Goal: Task Accomplishment & Management: Use online tool/utility

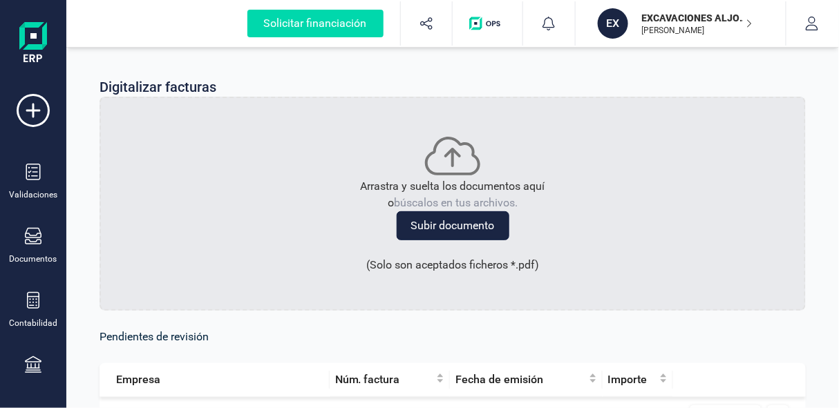
scroll to position [279, 0]
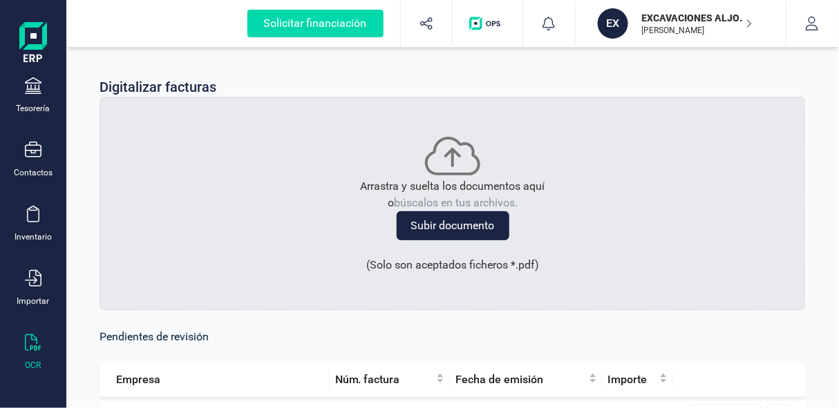
click at [469, 226] on button "Subir documento" at bounding box center [452, 225] width 113 height 29
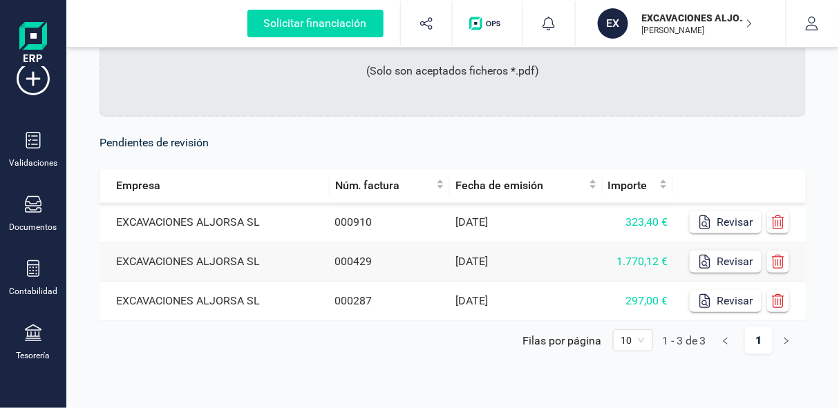
scroll to position [0, 0]
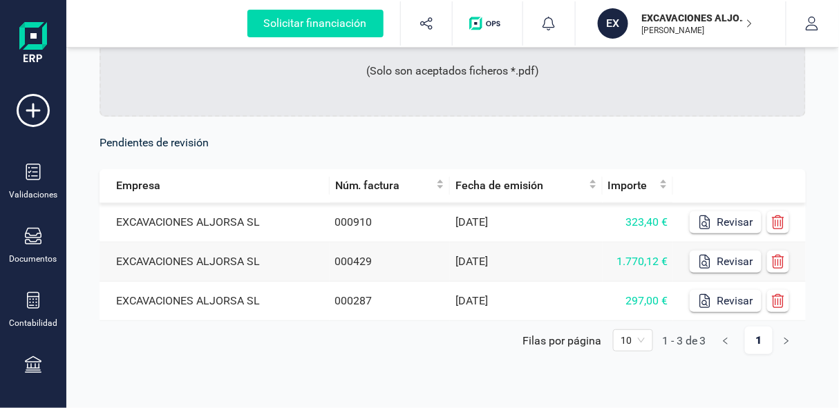
click at [506, 220] on td "[DATE]" at bounding box center [526, 222] width 152 height 39
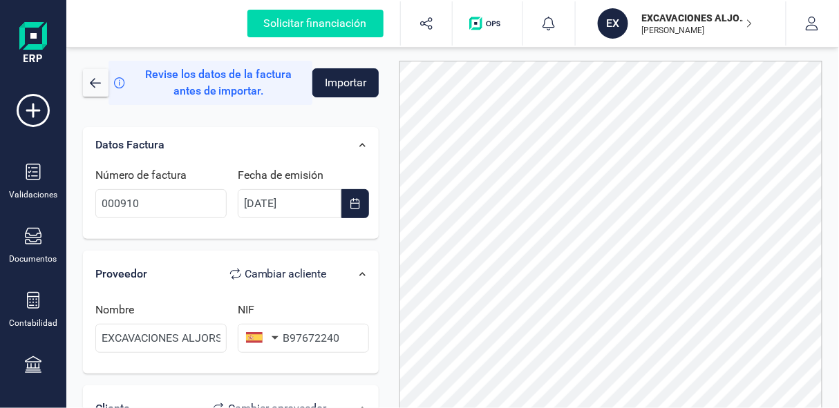
click at [346, 79] on button "Importar" at bounding box center [345, 82] width 67 height 29
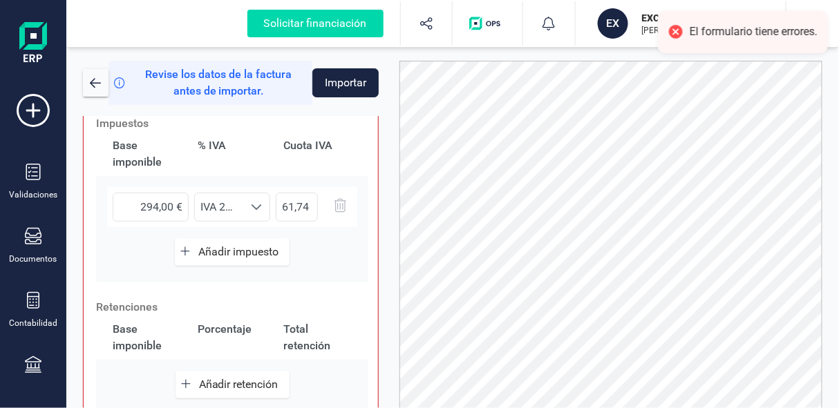
scroll to position [484, 0]
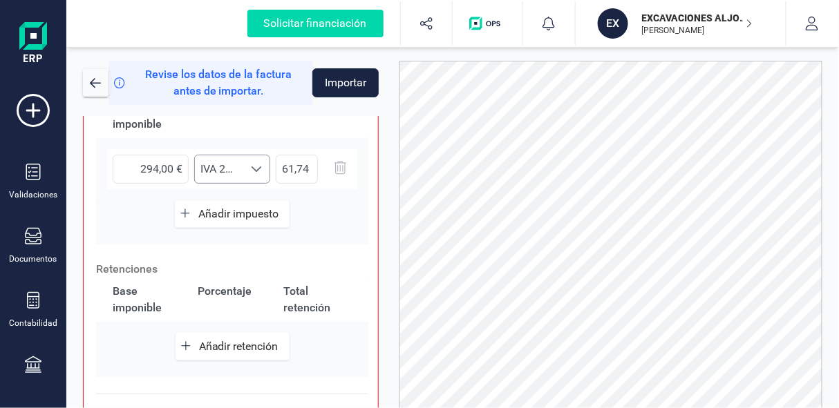
click at [227, 169] on span "IVA 21% (21%)" at bounding box center [219, 169] width 48 height 28
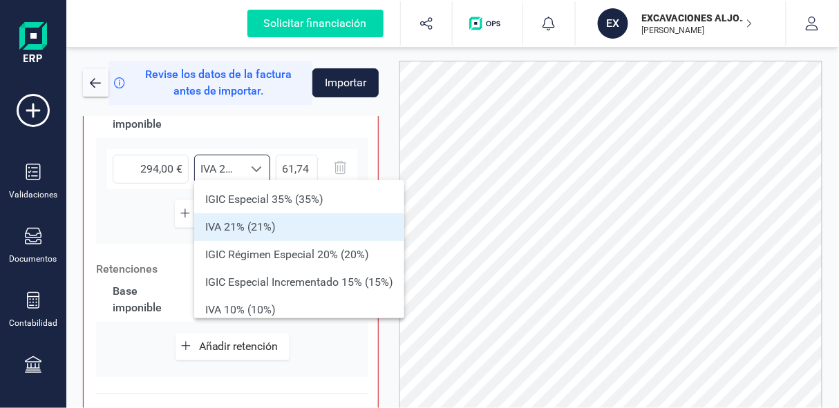
scroll to position [8, 61]
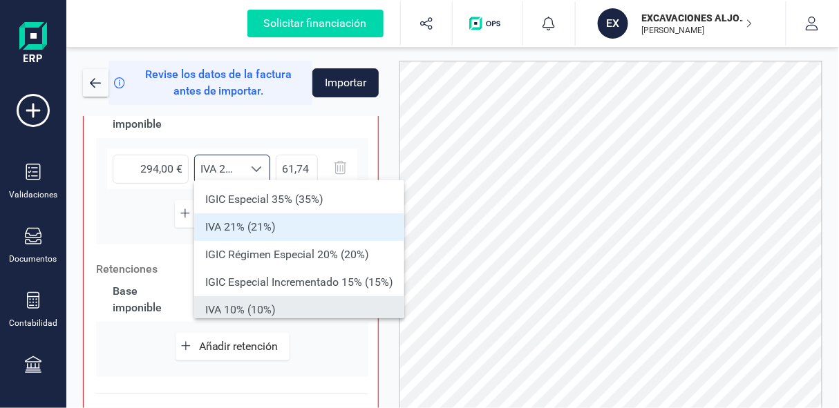
click at [221, 307] on li "IVA 10% (10%)" at bounding box center [299, 310] width 210 height 28
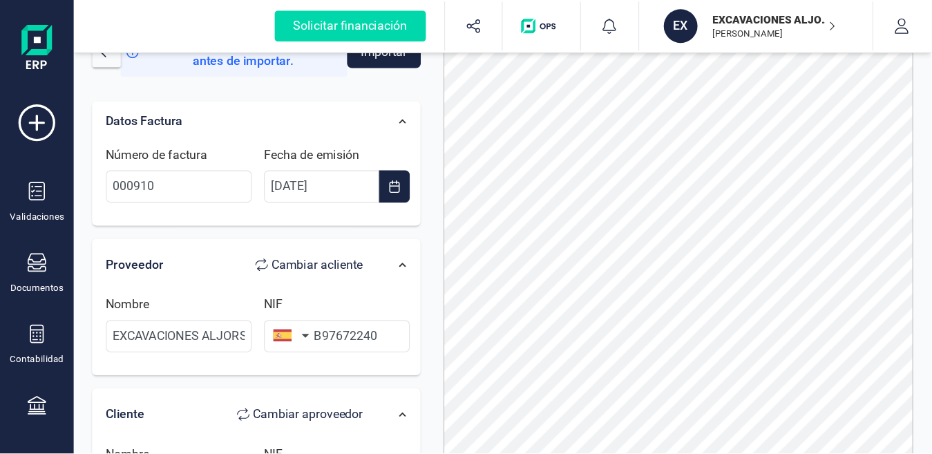
scroll to position [0, 0]
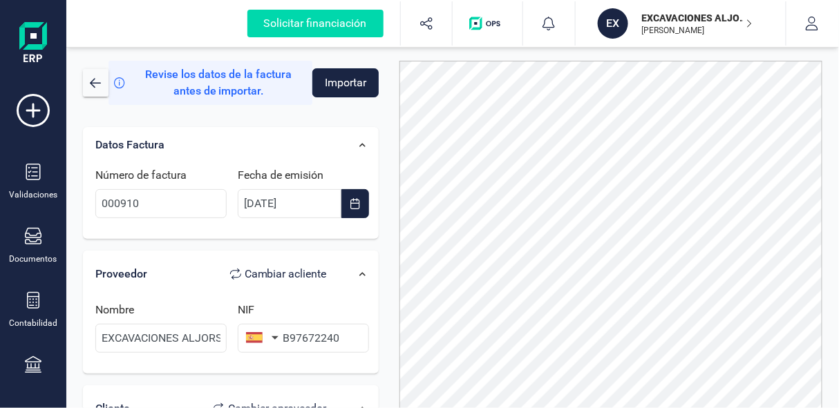
click at [327, 83] on button "Importar" at bounding box center [345, 82] width 67 height 29
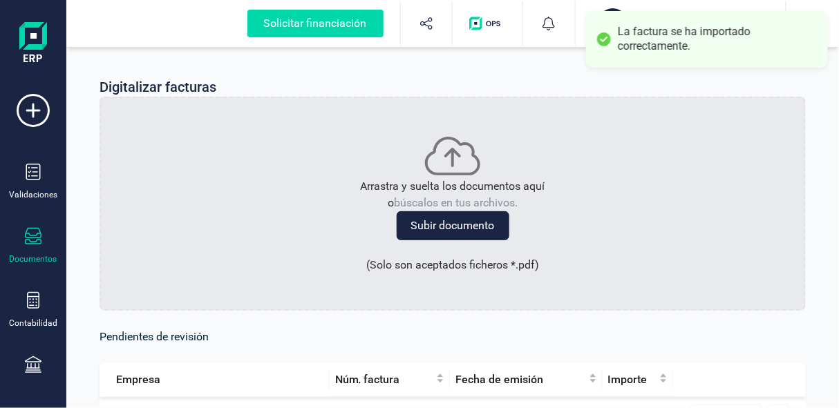
click at [29, 235] on icon at bounding box center [33, 236] width 17 height 17
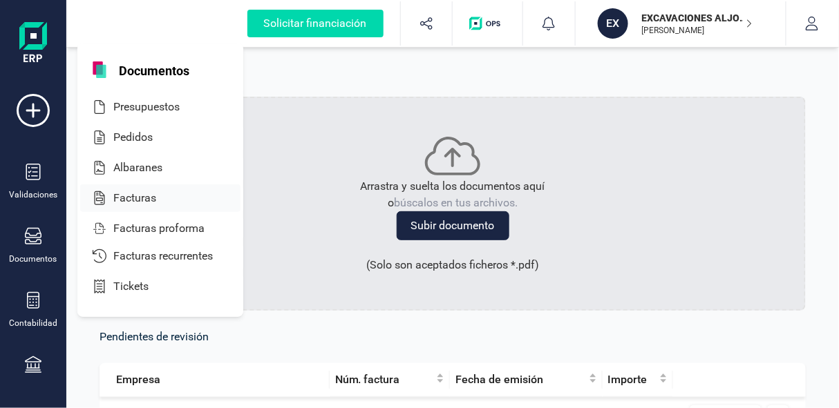
click at [168, 197] on div at bounding box center [168, 198] width 25 height 17
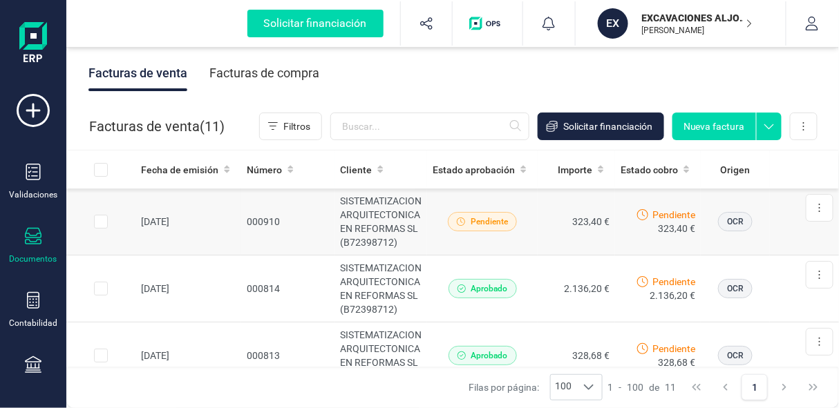
click at [542, 231] on td "323,40 €" at bounding box center [575, 222] width 77 height 67
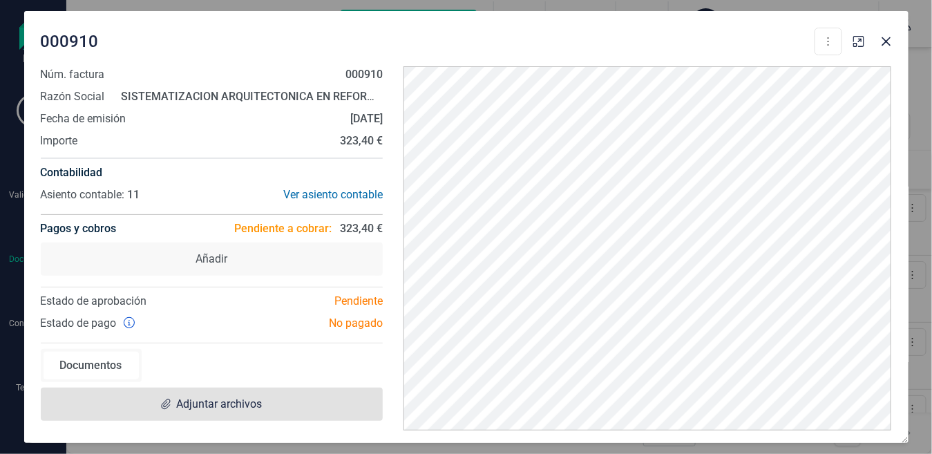
click at [216, 405] on span "Adjuntar archivos" at bounding box center [219, 404] width 86 height 17
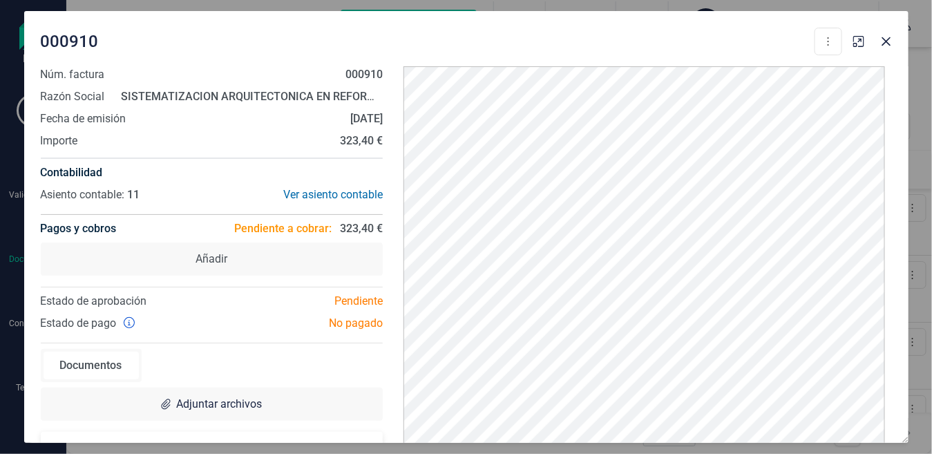
scroll to position [43, 0]
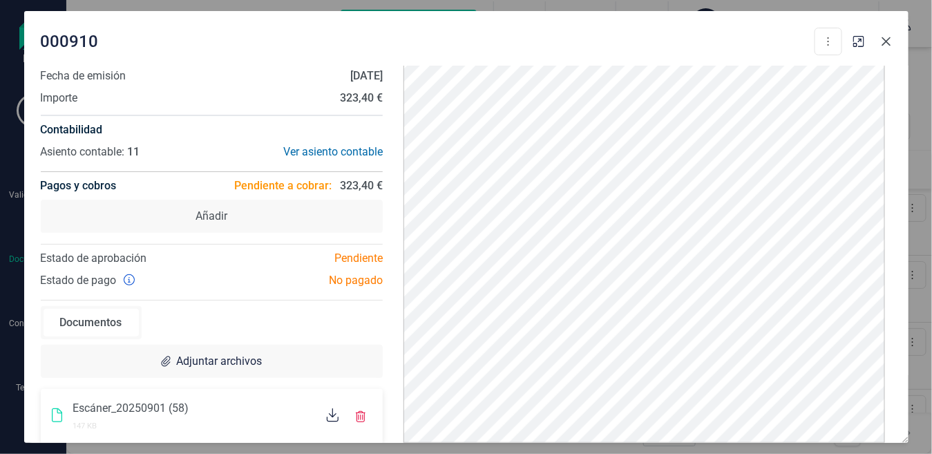
click at [838, 43] on icon "button" at bounding box center [885, 41] width 9 height 9
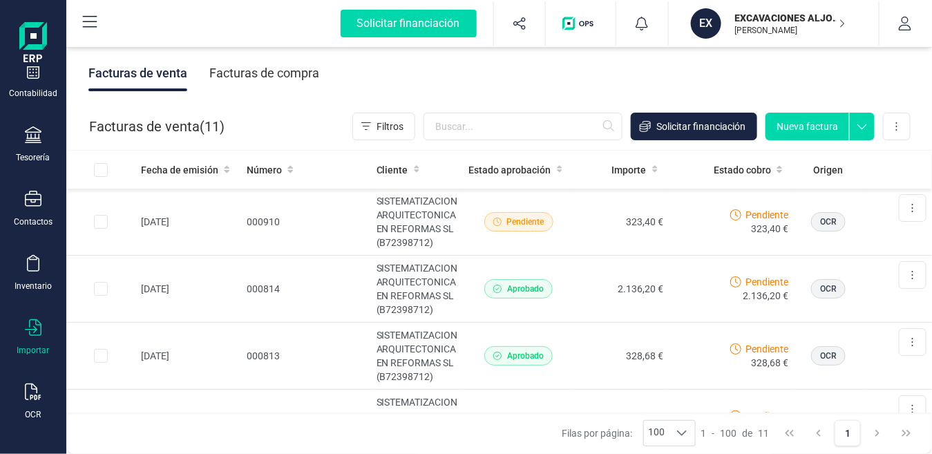
scroll to position [231, 0]
click at [27, 385] on icon at bounding box center [33, 391] width 17 height 17
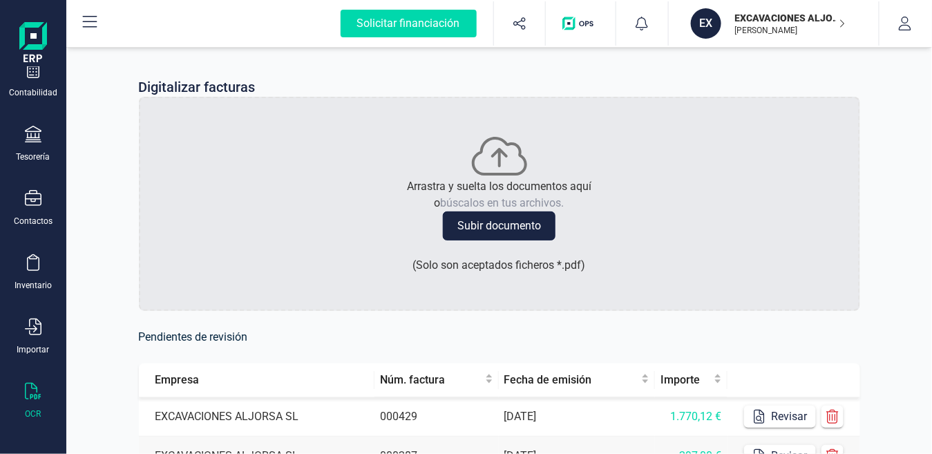
click at [490, 230] on button "Subir documento" at bounding box center [499, 225] width 113 height 29
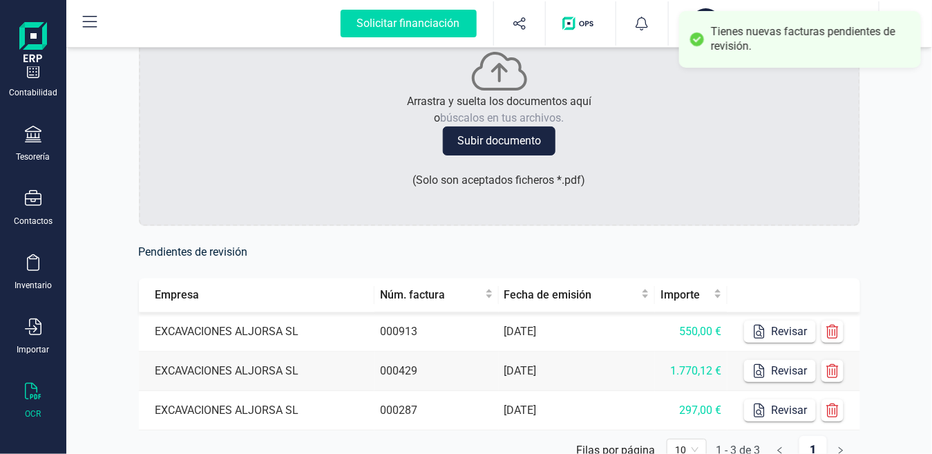
scroll to position [149, 0]
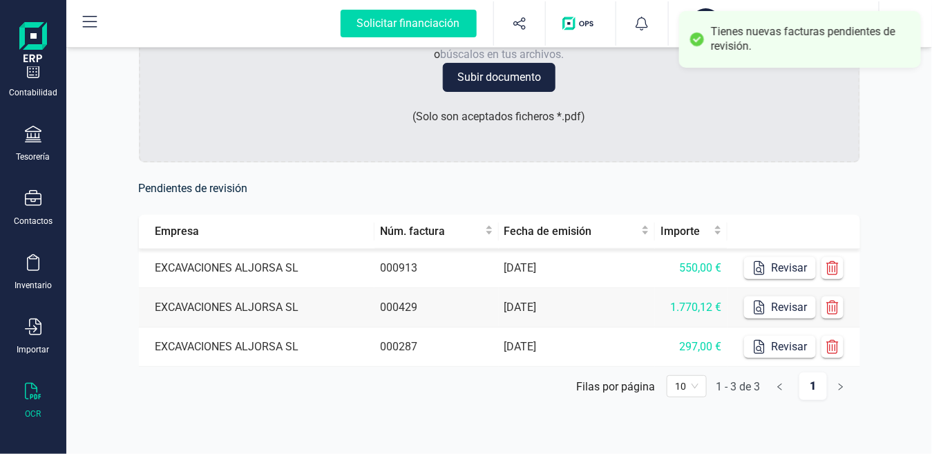
click at [531, 269] on td "[DATE]" at bounding box center [577, 268] width 156 height 39
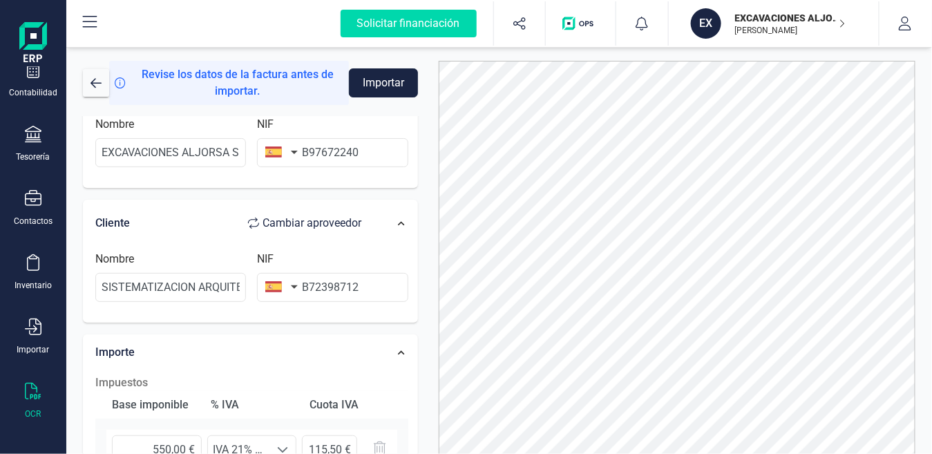
scroll to position [307, 0]
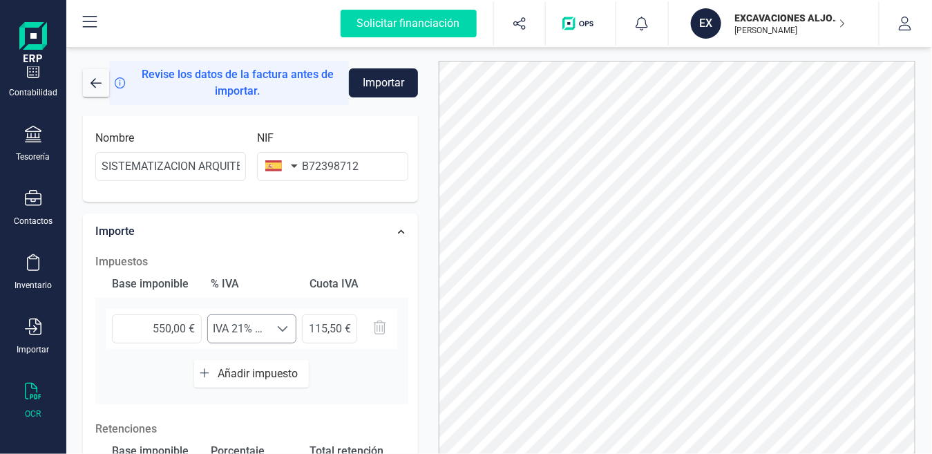
click at [247, 334] on span "IVA 21% (21%)" at bounding box center [239, 329] width 62 height 28
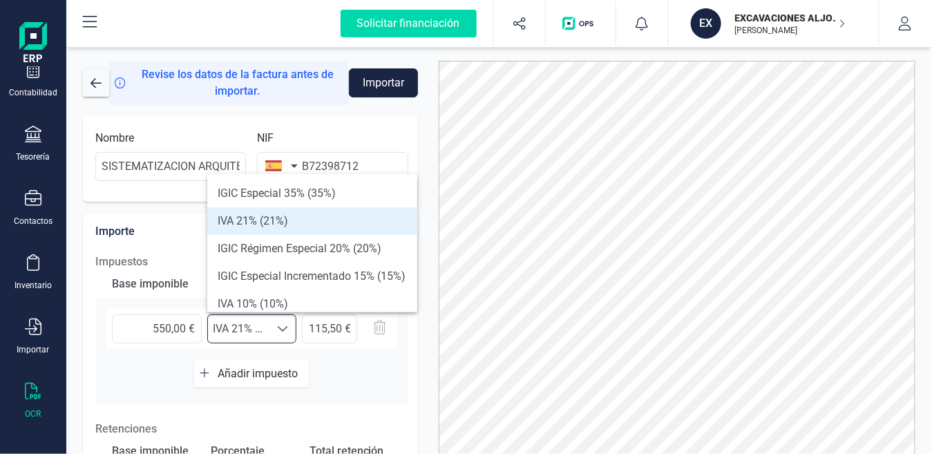
scroll to position [8, 59]
click at [259, 300] on li "IVA 10% (10%)" at bounding box center [312, 304] width 210 height 28
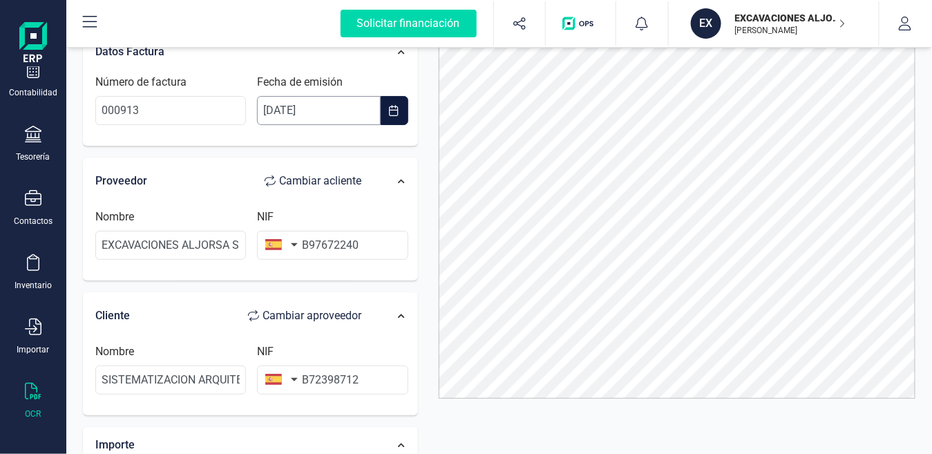
scroll to position [0, 0]
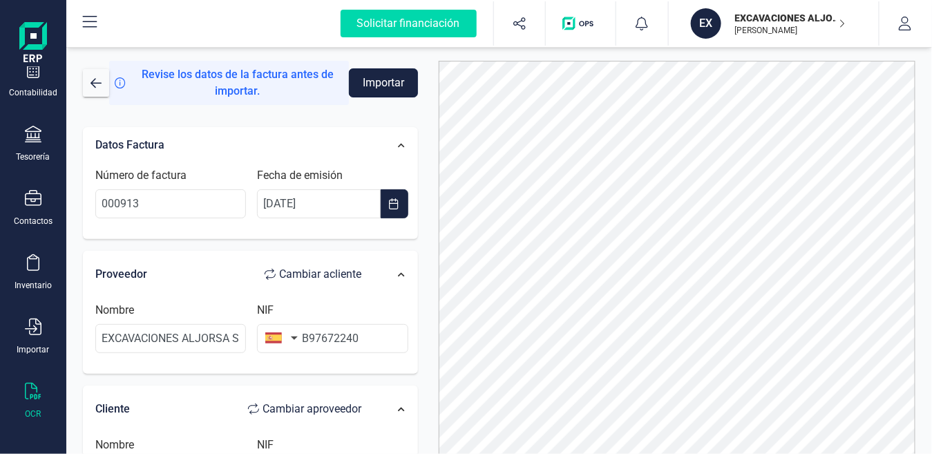
click at [376, 85] on button "Importar" at bounding box center [383, 82] width 68 height 29
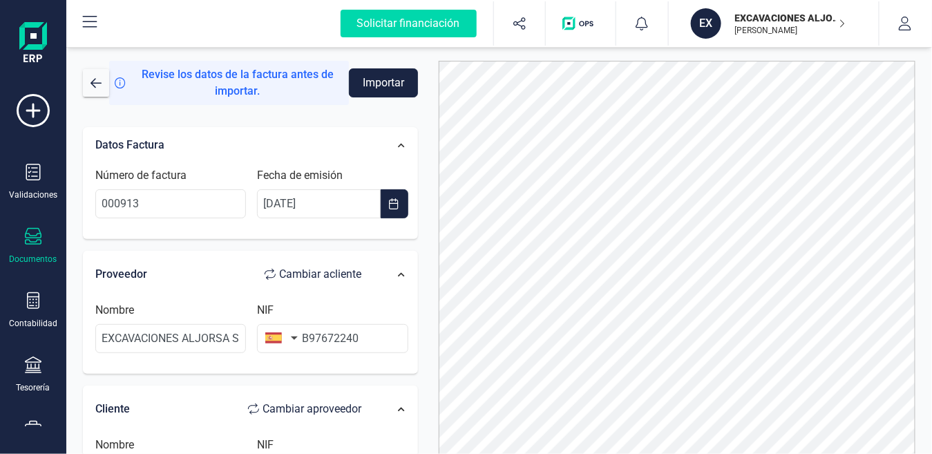
click at [35, 233] on icon at bounding box center [33, 236] width 17 height 17
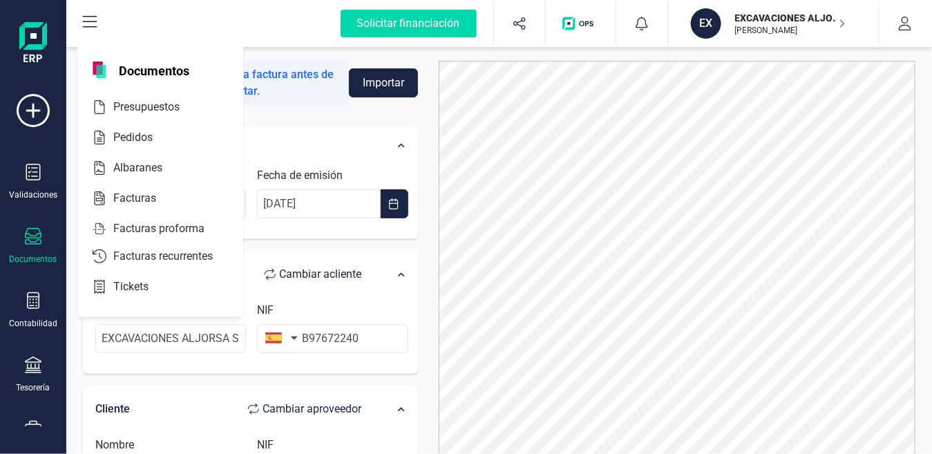
click at [37, 237] on icon at bounding box center [33, 236] width 17 height 17
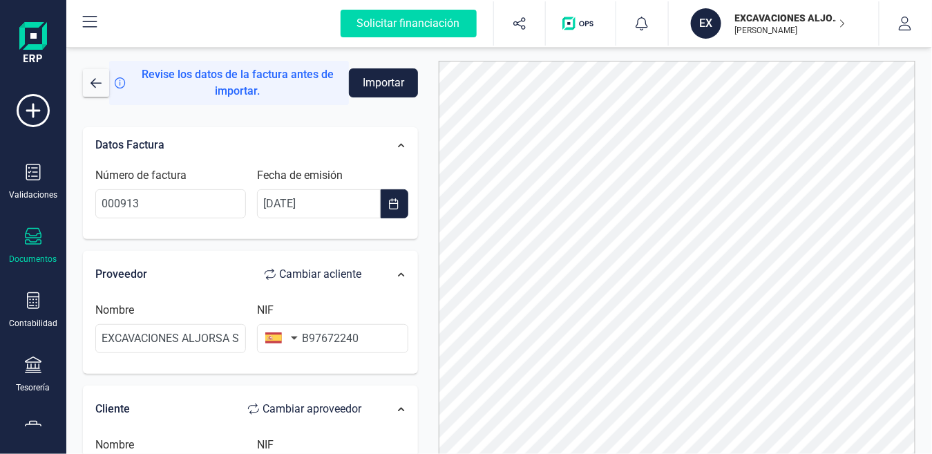
click at [32, 232] on icon at bounding box center [33, 236] width 17 height 17
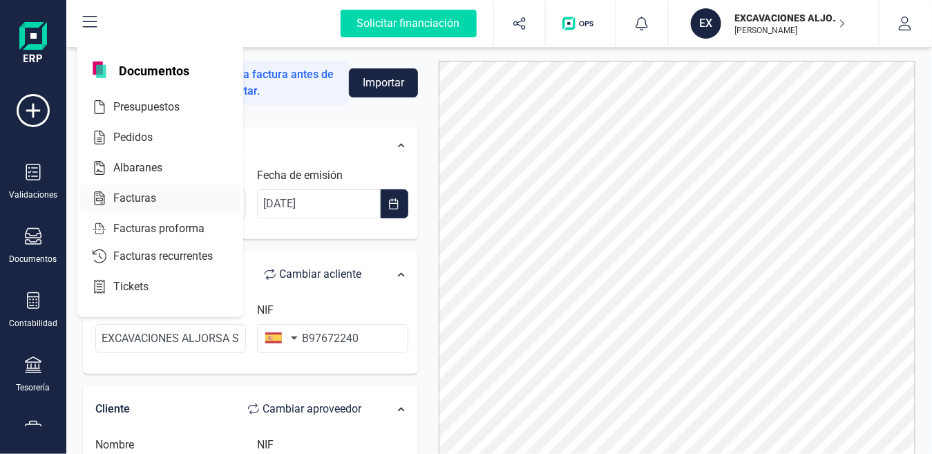
click at [156, 197] on div at bounding box center [168, 198] width 25 height 17
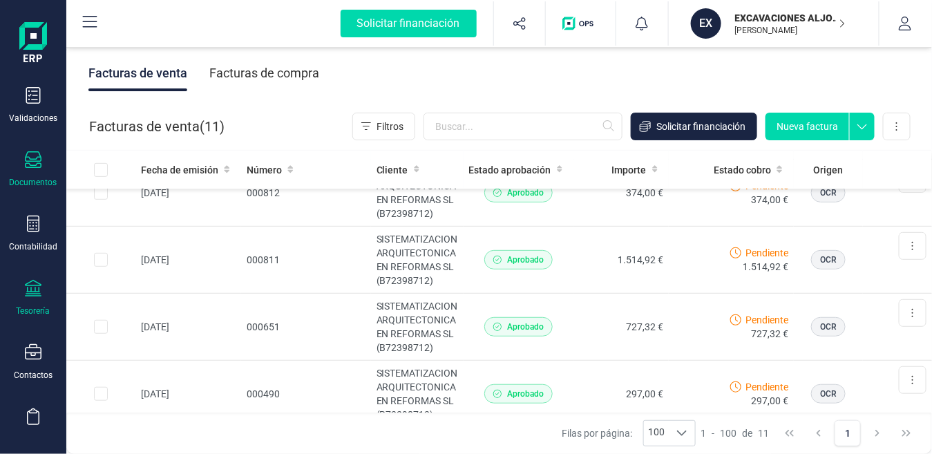
scroll to position [230, 0]
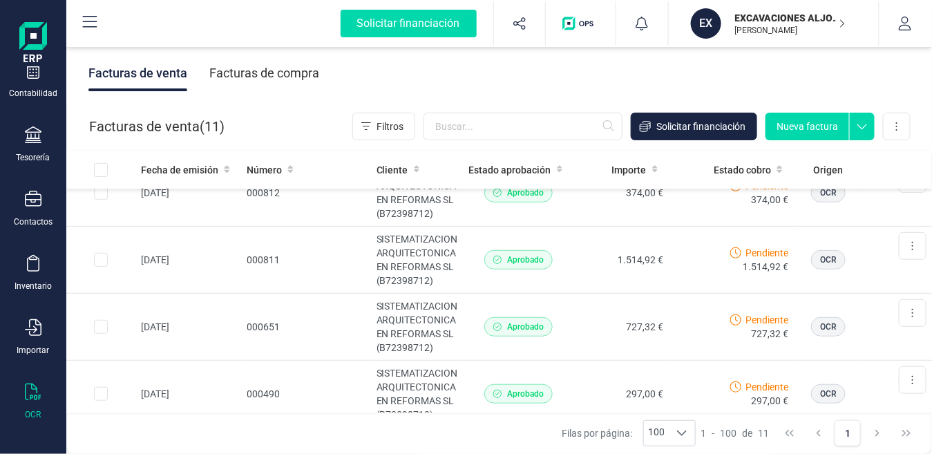
click at [26, 385] on icon at bounding box center [33, 391] width 17 height 17
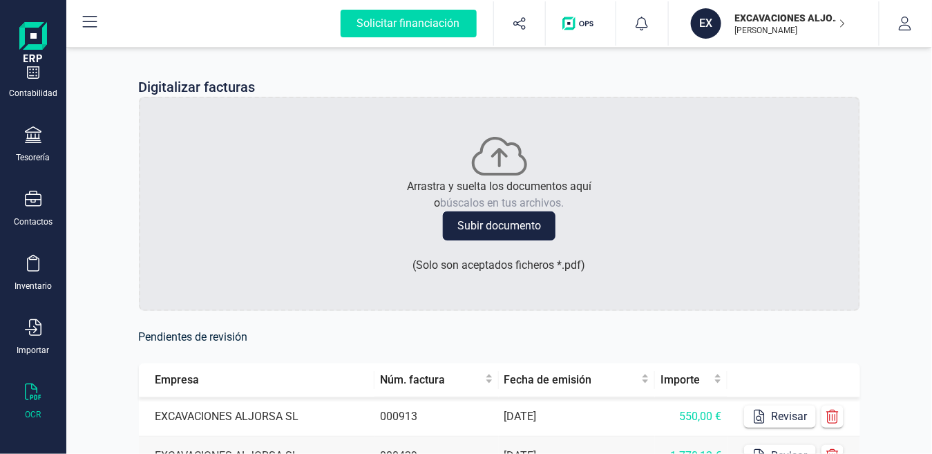
click at [503, 221] on button "Subir documento" at bounding box center [499, 225] width 113 height 29
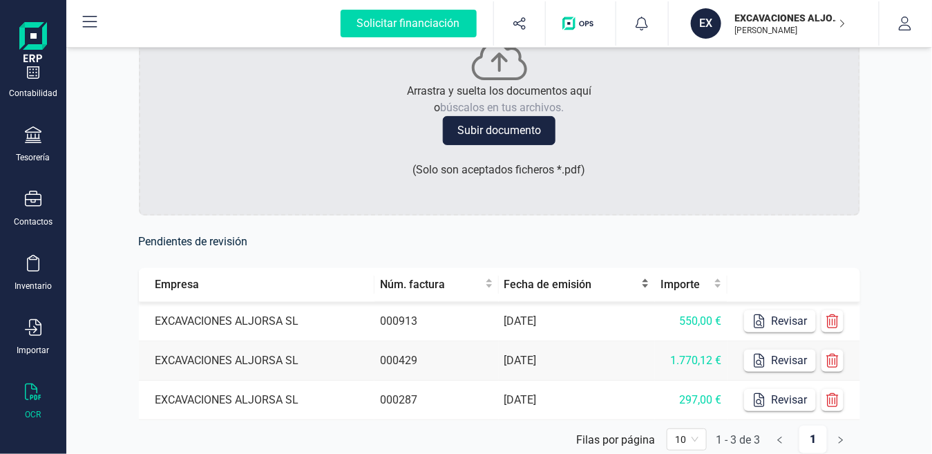
scroll to position [149, 0]
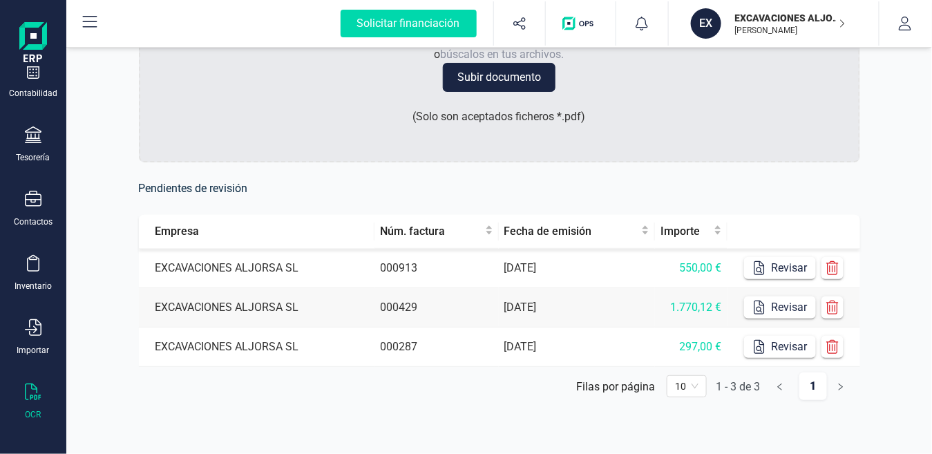
click at [555, 268] on td "[DATE]" at bounding box center [577, 268] width 156 height 39
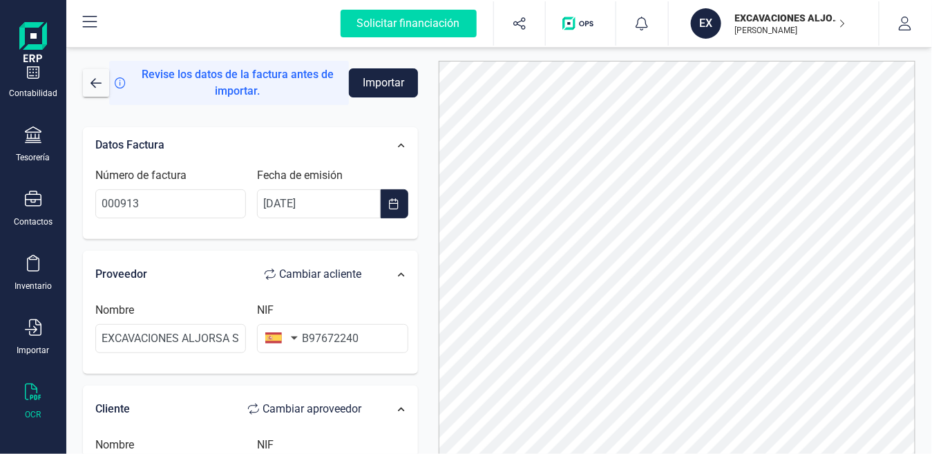
click at [381, 72] on button "Importar" at bounding box center [383, 82] width 68 height 29
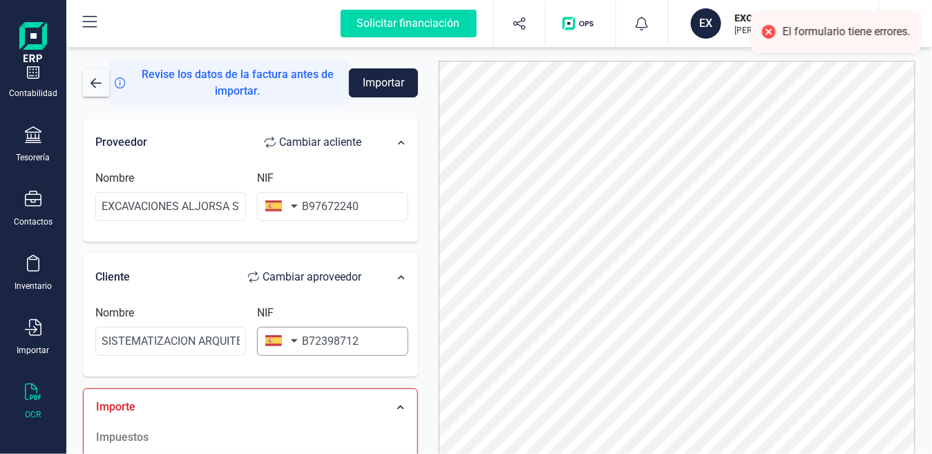
scroll to position [307, 0]
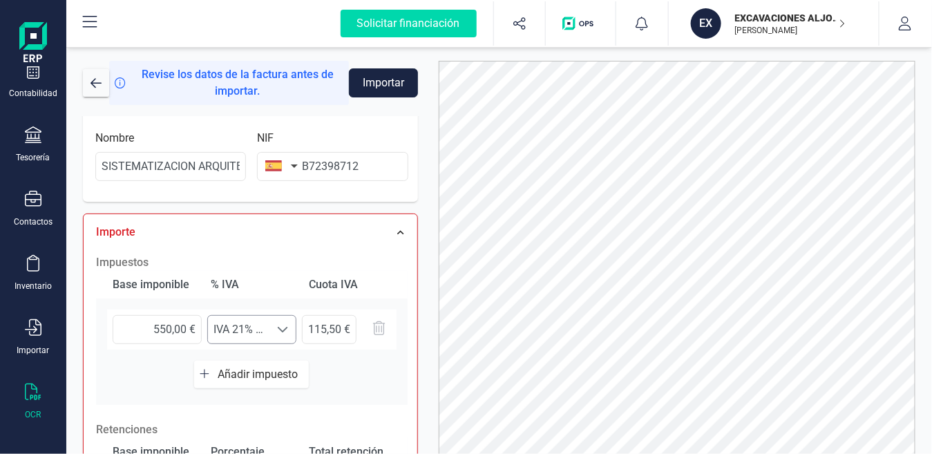
click at [230, 325] on span "IVA 21% (21%)" at bounding box center [238, 330] width 61 height 28
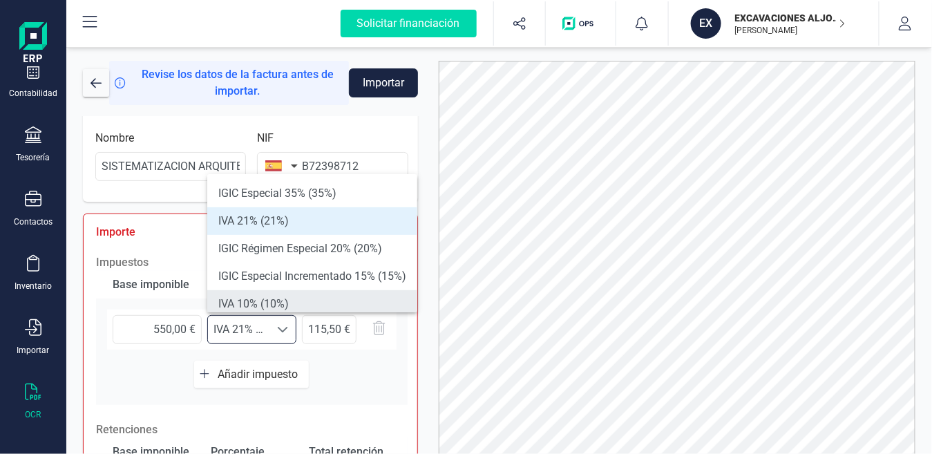
click at [247, 307] on li "IVA 10% (10%)" at bounding box center [312, 304] width 210 height 28
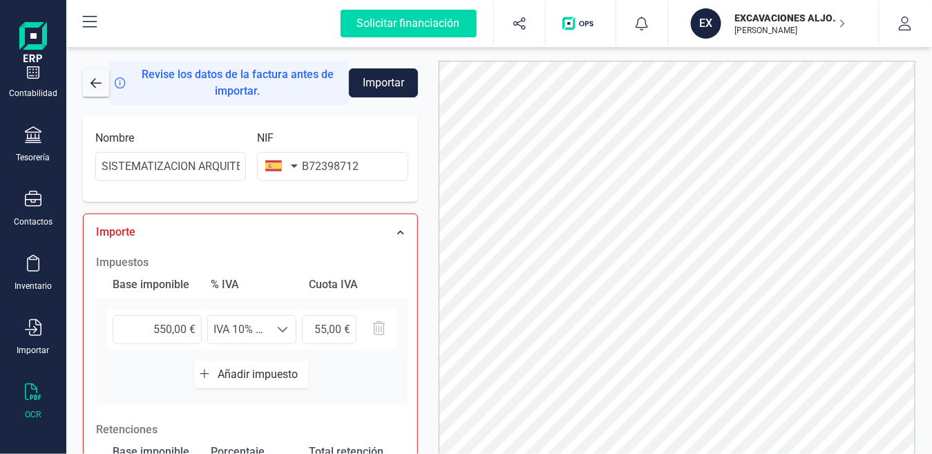
click at [341, 368] on div "Base imponible % IVA Cuota IVA 550,00 € Seleccione un % IVA 10% (10%) IVA 10% (…" at bounding box center [252, 338] width 312 height 134
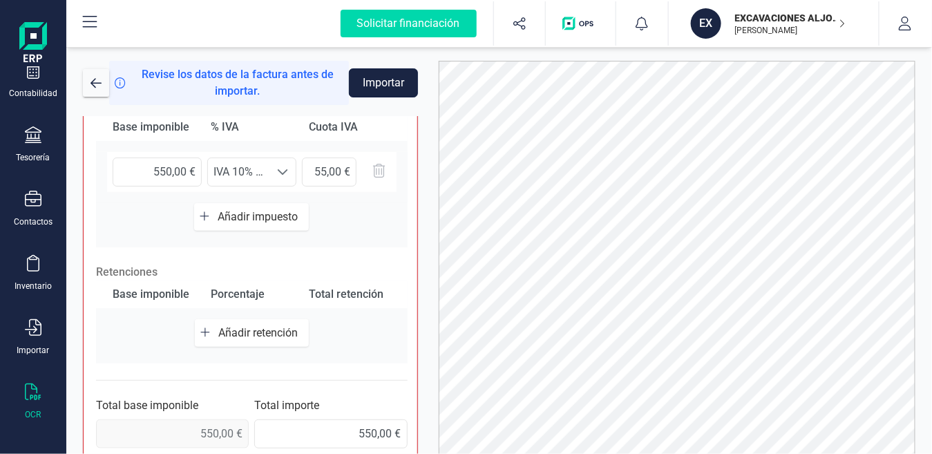
click at [394, 82] on button "Importar" at bounding box center [383, 82] width 68 height 29
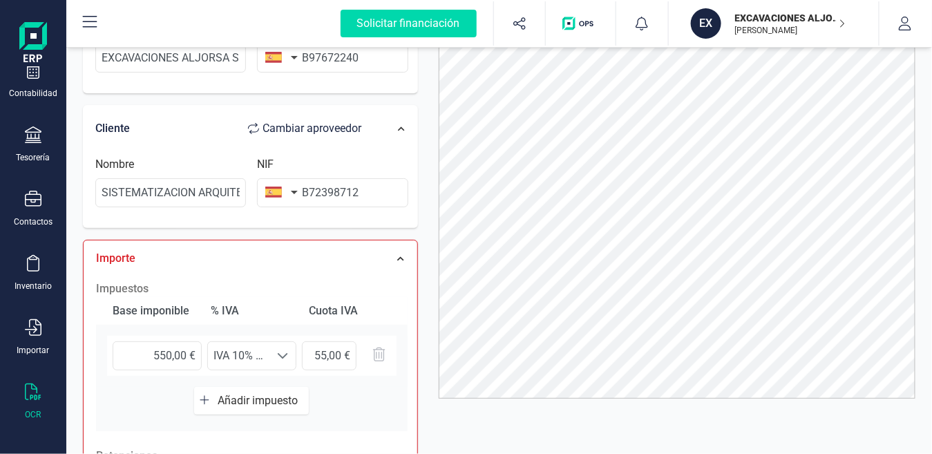
scroll to position [157, 0]
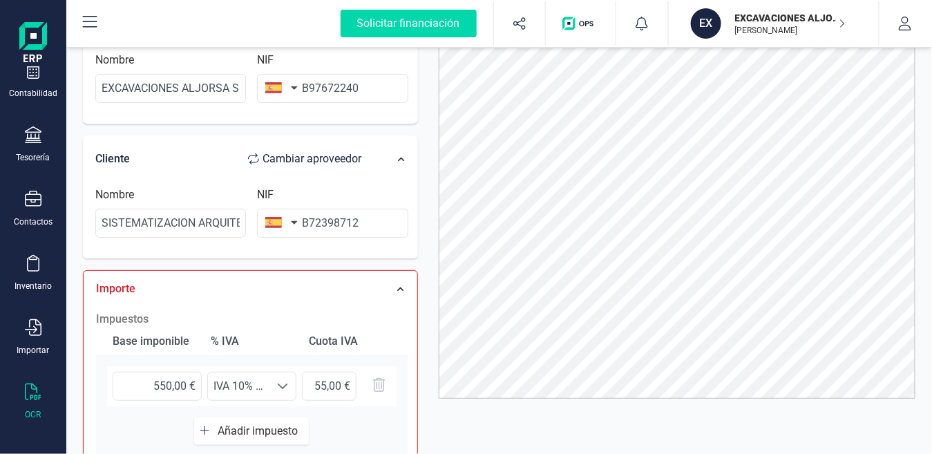
click at [175, 340] on div "Base imponible" at bounding box center [153, 341] width 93 height 28
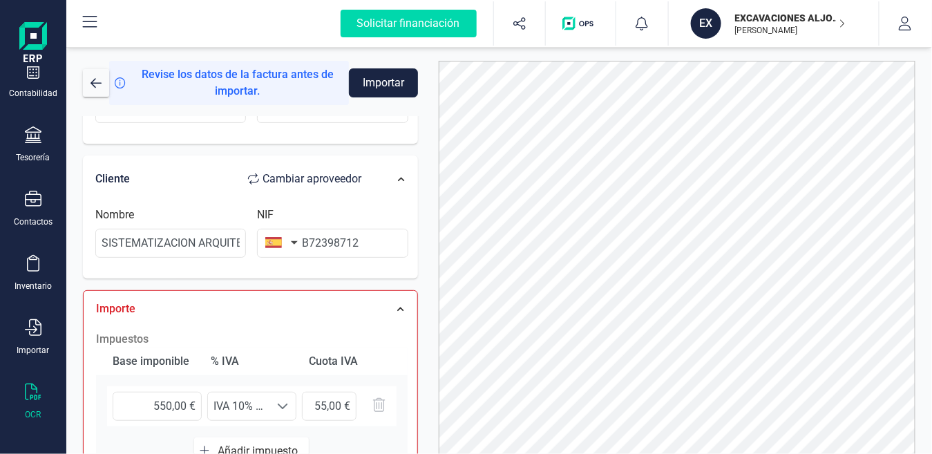
scroll to position [464, 0]
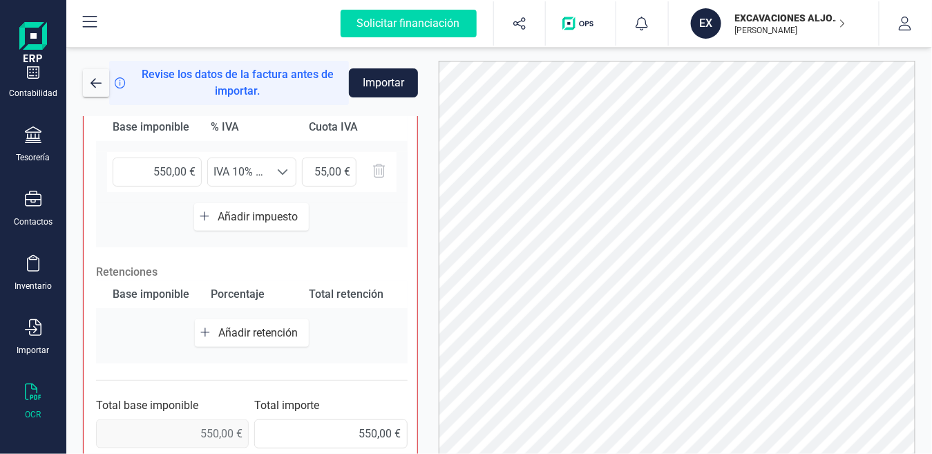
click at [247, 219] on span "Añadir impuesto" at bounding box center [261, 216] width 86 height 13
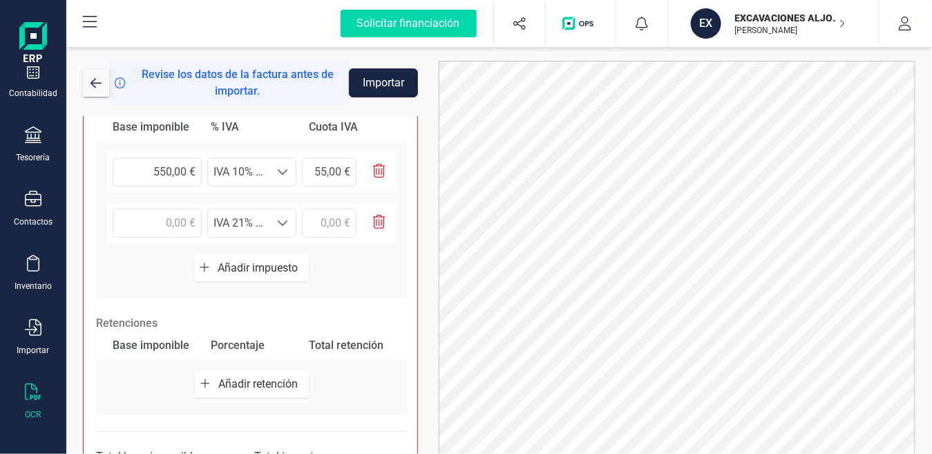
click at [370, 218] on button "button" at bounding box center [373, 223] width 35 height 29
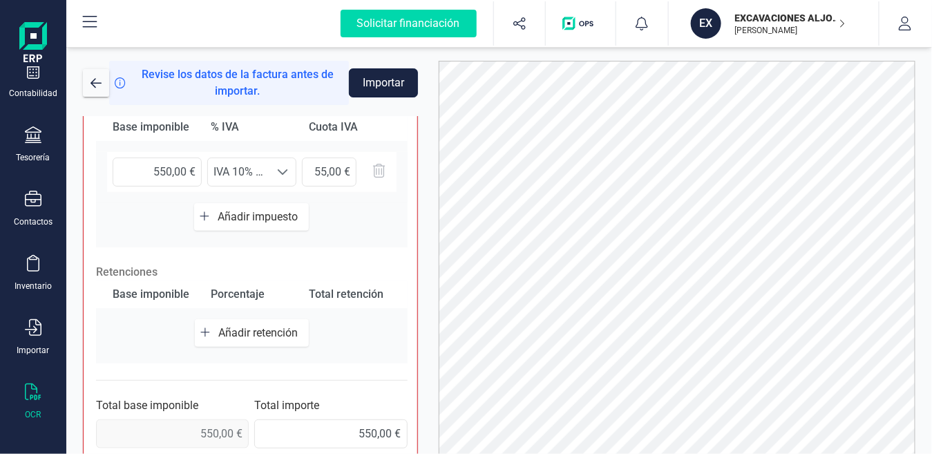
click at [396, 77] on button "Importar" at bounding box center [383, 82] width 68 height 29
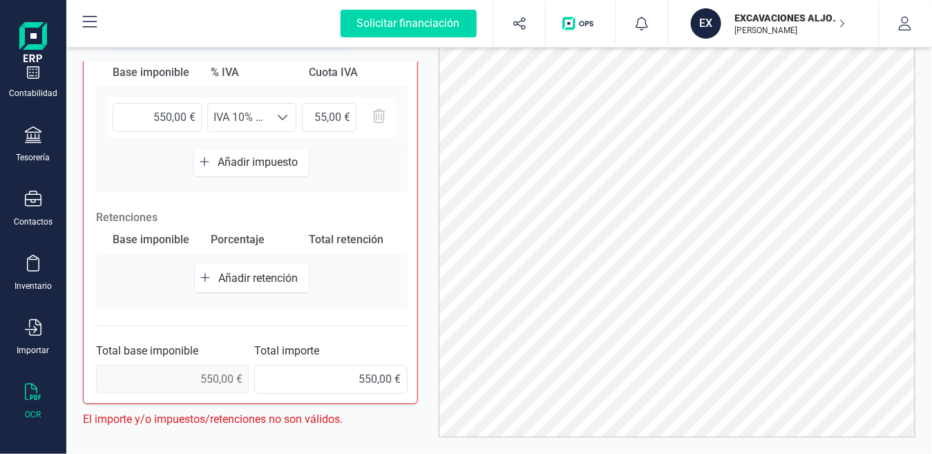
scroll to position [93, 0]
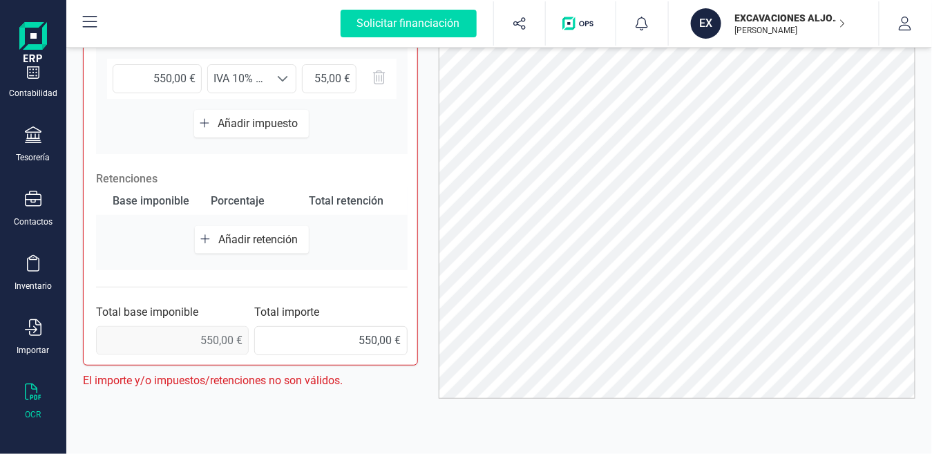
click at [343, 294] on div "Impuestos Base imponible % IVA Cuota IVA 550,00 € Seleccione un % IVA 10% (10%)…" at bounding box center [251, 179] width 325 height 365
click at [323, 316] on div "Total importe 550,00 €" at bounding box center [330, 329] width 153 height 51
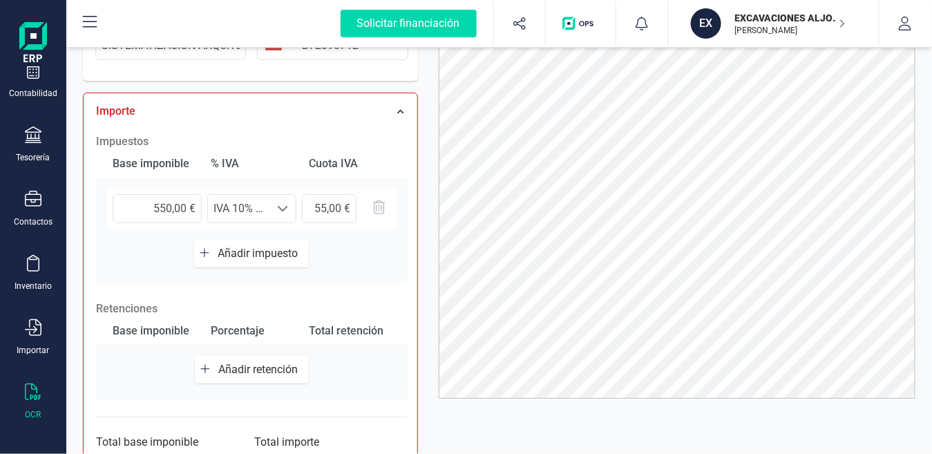
scroll to position [234, 0]
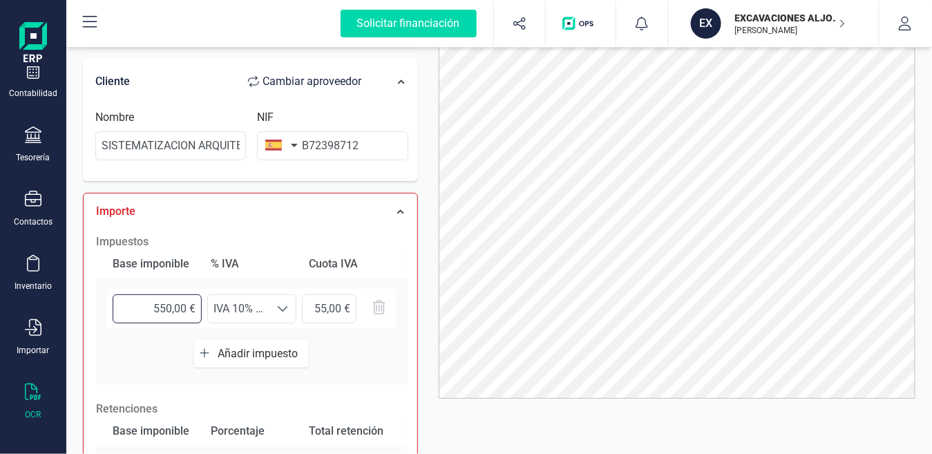
drag, startPoint x: 188, startPoint y: 303, endPoint x: 64, endPoint y: 312, distance: 124.6
click at [64, 312] on div "Solicitar financiación Validaciones Documentos Documentos Presupuestos Pedidos …" at bounding box center [466, 227] width 932 height 454
type input "500,00 €"
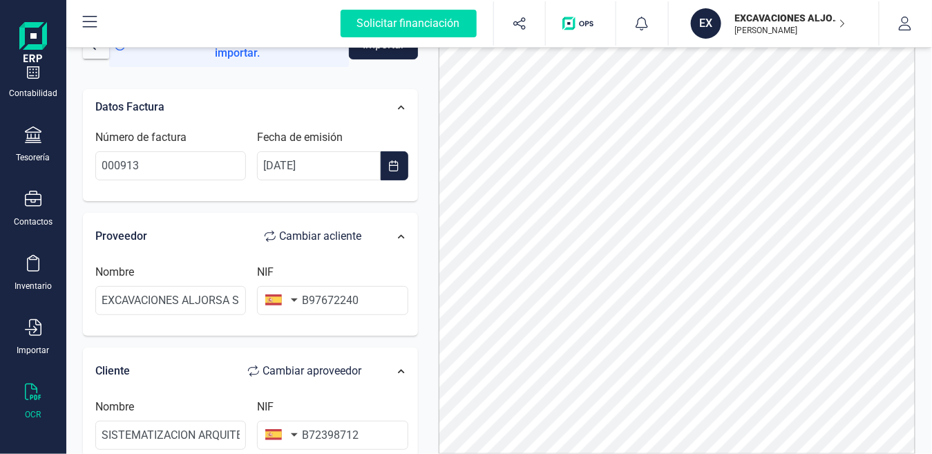
scroll to position [0, 0]
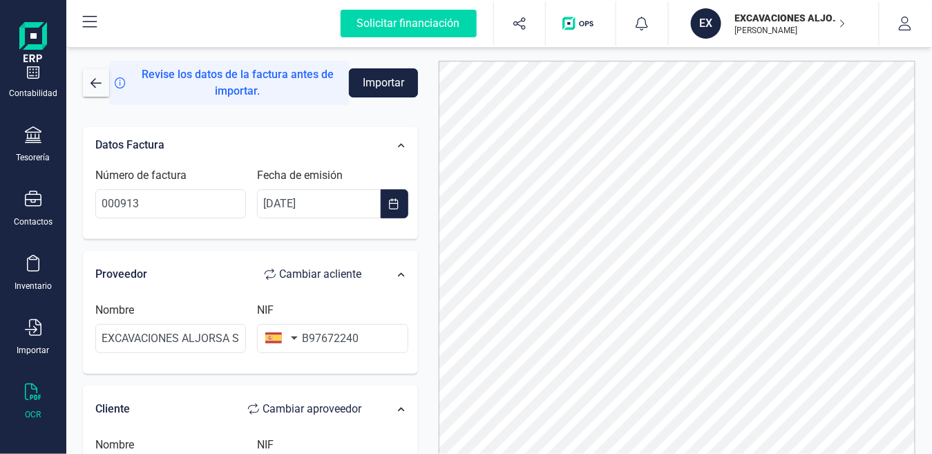
click at [380, 73] on button "Importar" at bounding box center [383, 82] width 68 height 29
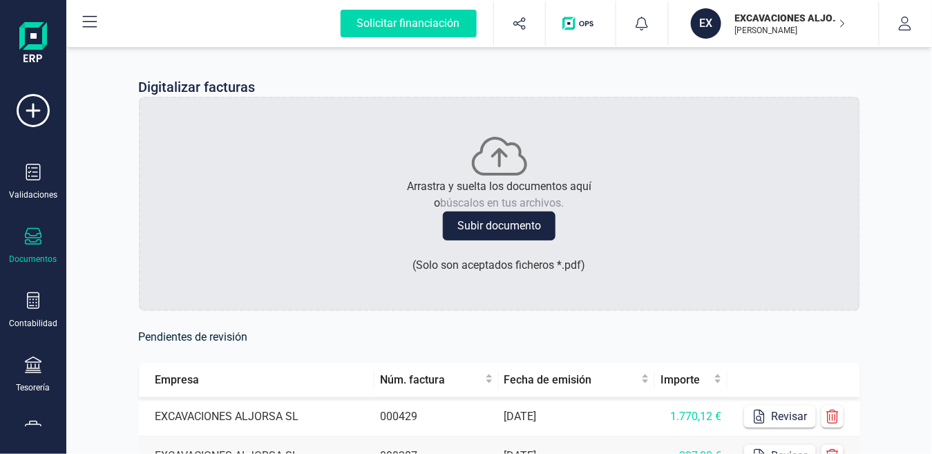
click at [26, 236] on icon at bounding box center [33, 236] width 17 height 17
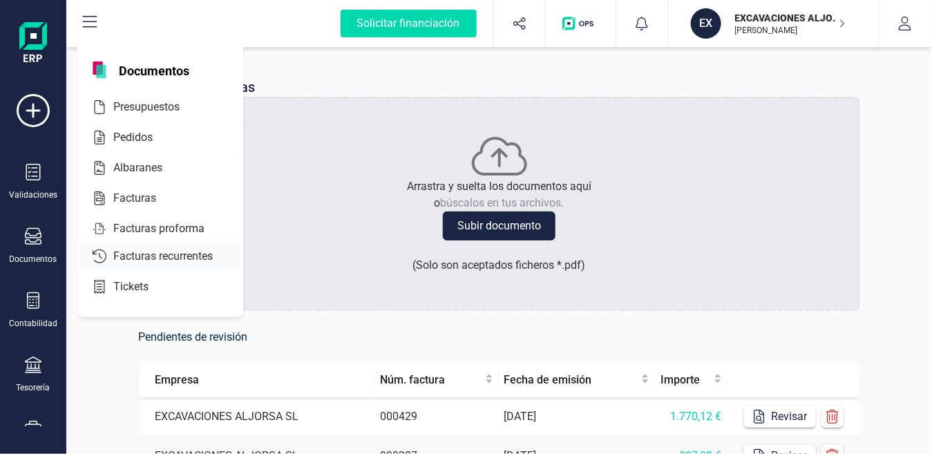
click at [141, 195] on span "Facturas" at bounding box center [144, 198] width 73 height 17
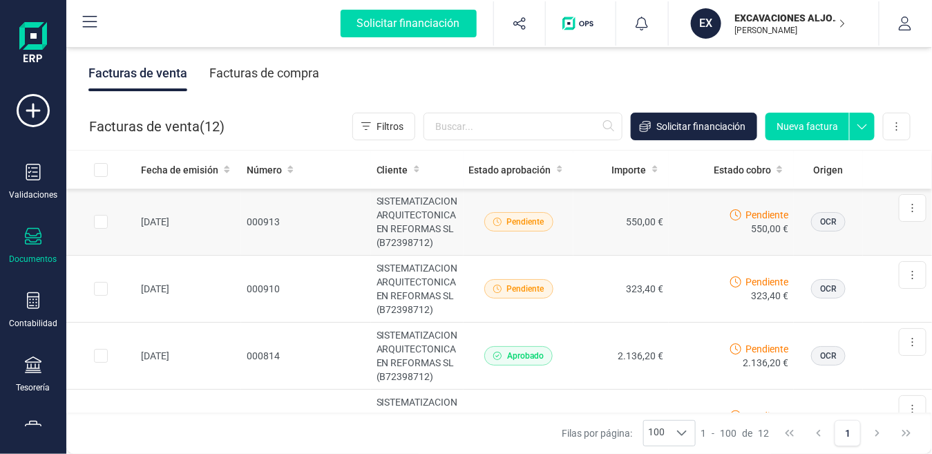
click at [648, 221] on td "550,00 €" at bounding box center [620, 222] width 95 height 67
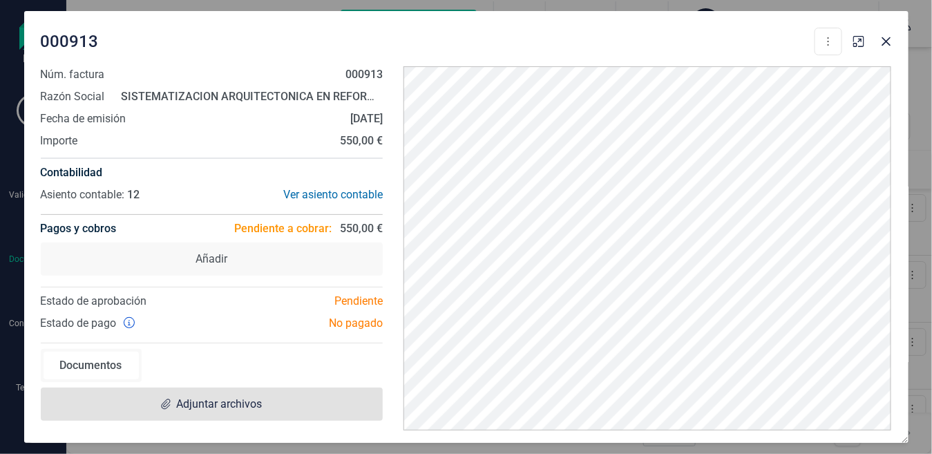
click at [233, 401] on span "Adjuntar archivos" at bounding box center [219, 404] width 86 height 17
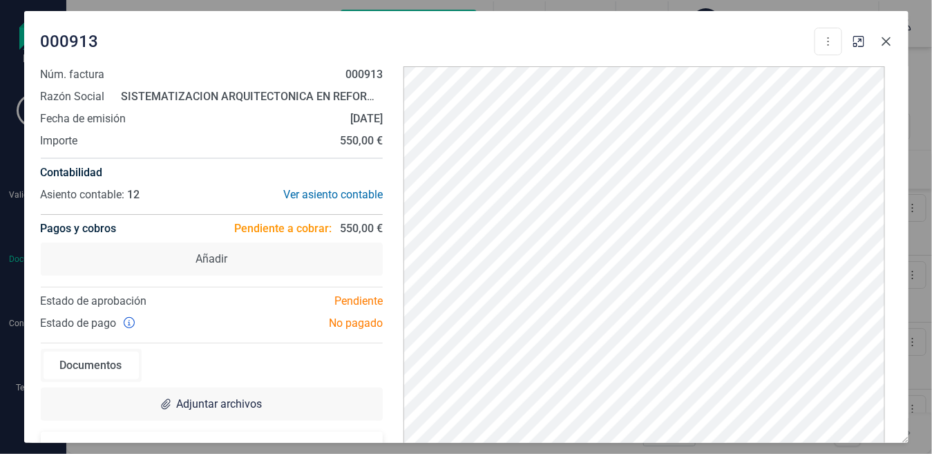
click at [838, 41] on icon "button" at bounding box center [885, 41] width 9 height 9
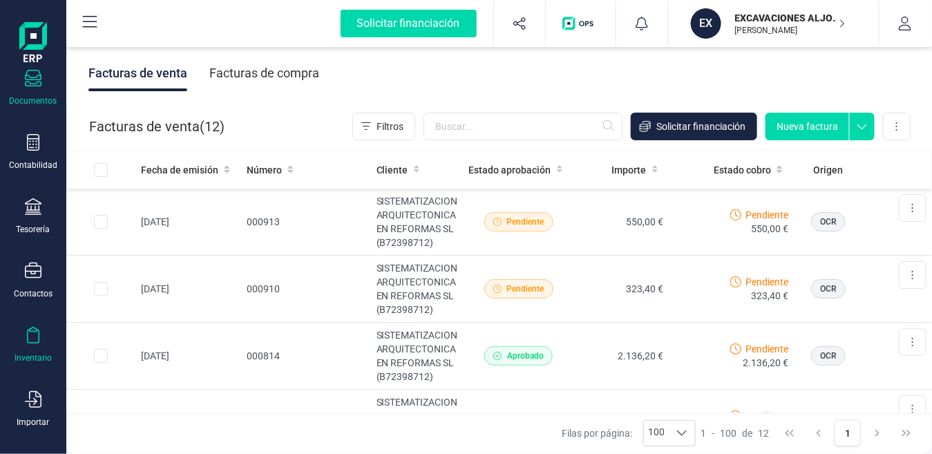
scroll to position [231, 0]
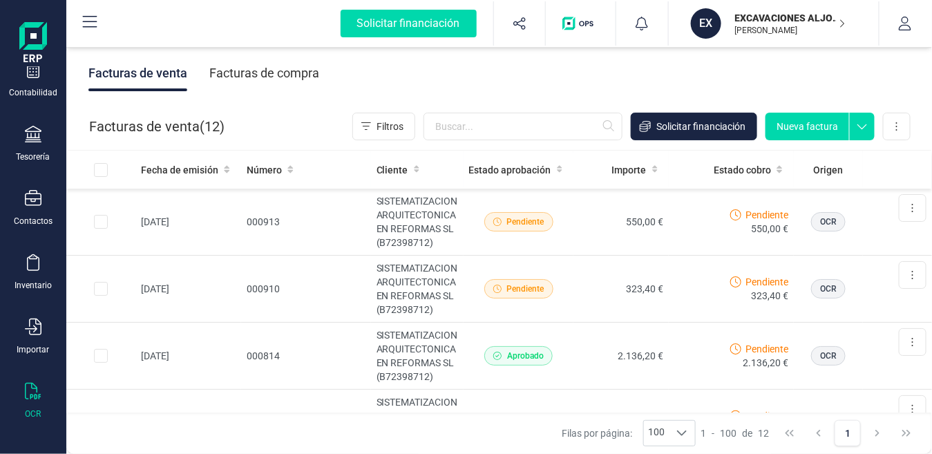
drag, startPoint x: 32, startPoint y: 396, endPoint x: 38, endPoint y: 390, distance: 8.3
click at [31, 396] on div at bounding box center [33, 393] width 17 height 20
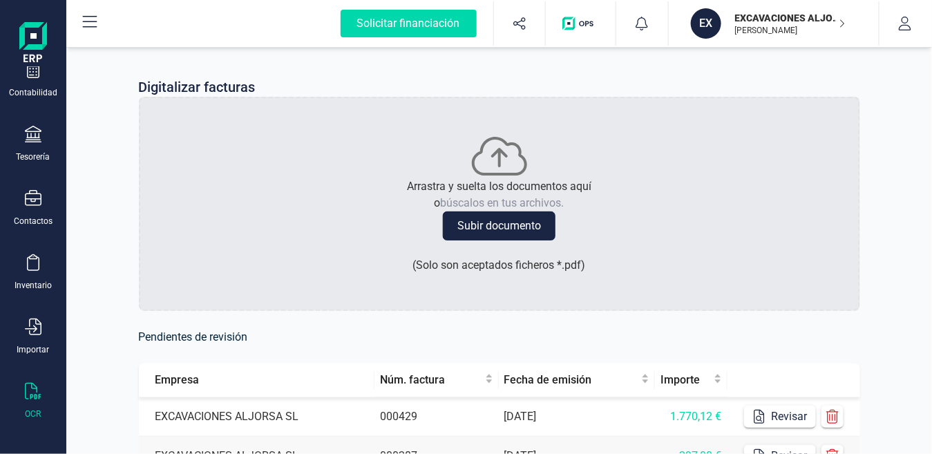
click at [487, 229] on button "Subir documento" at bounding box center [499, 225] width 113 height 29
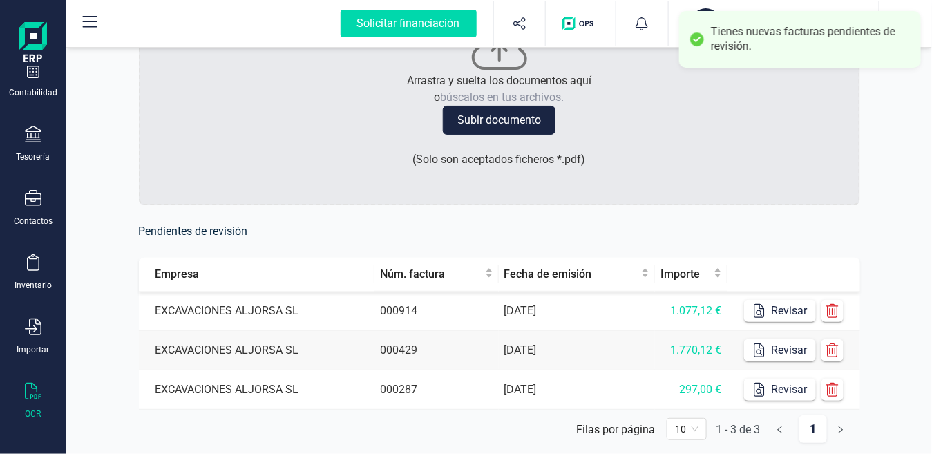
scroll to position [149, 0]
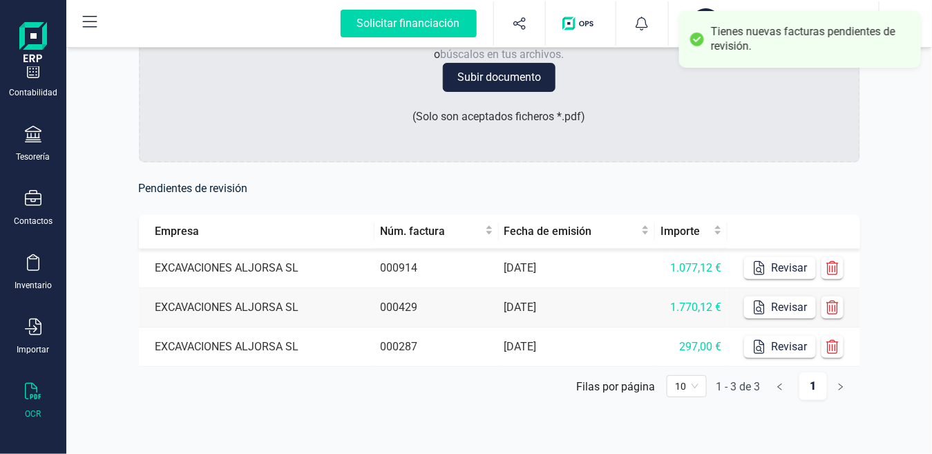
click at [600, 274] on td "[DATE]" at bounding box center [577, 268] width 156 height 39
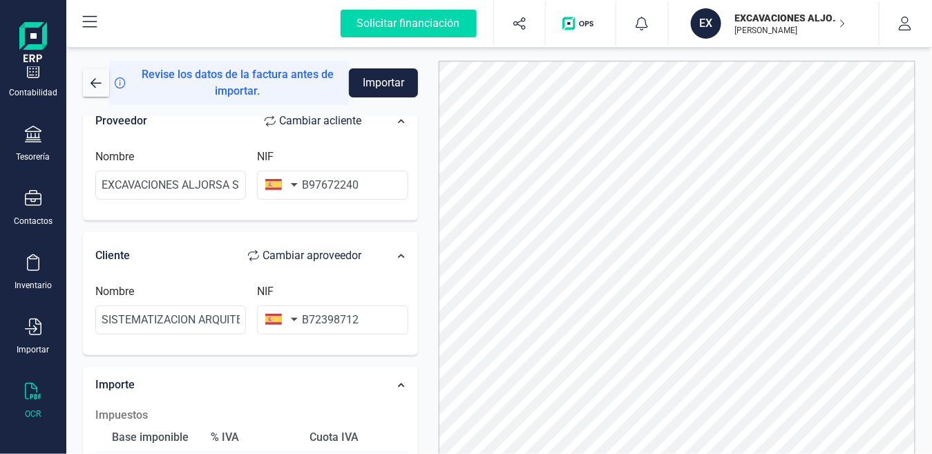
scroll to position [307, 0]
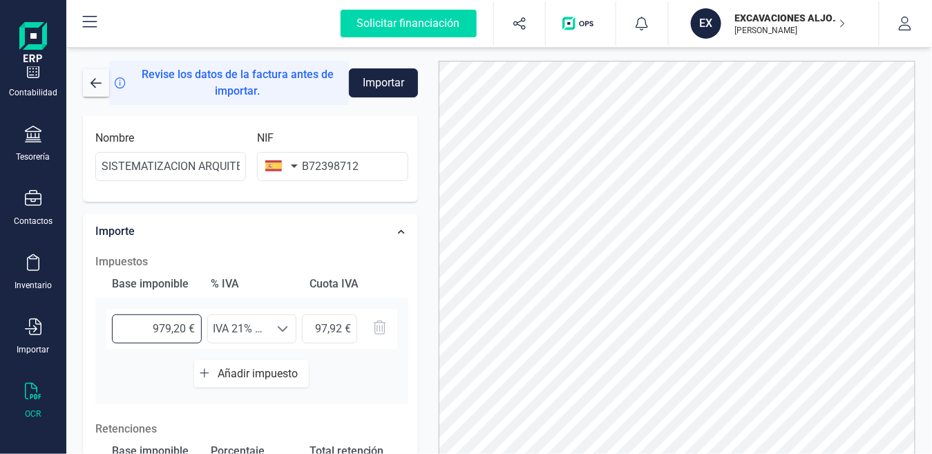
drag, startPoint x: 184, startPoint y: 325, endPoint x: 120, endPoint y: 321, distance: 64.4
click at [108, 323] on div "979,20 € Seleccione un % IVA 21% (21%) IVA 21% (21%) 97,92 €" at bounding box center [251, 329] width 291 height 40
type input "1,00 €"
type input "0,21 €"
type input "10,00 €"
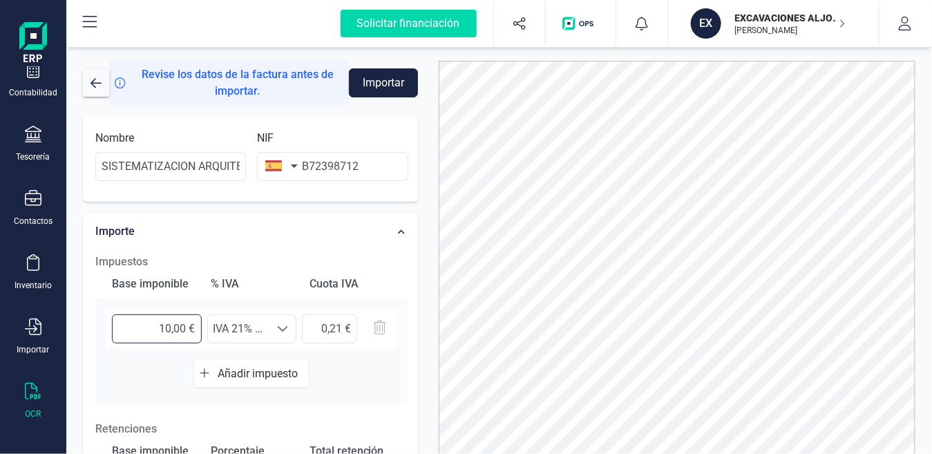
type input "2,10 €"
type input "107,00 €"
type input "22,47 €"
type input "1.077,00 €"
type input "226,17 €"
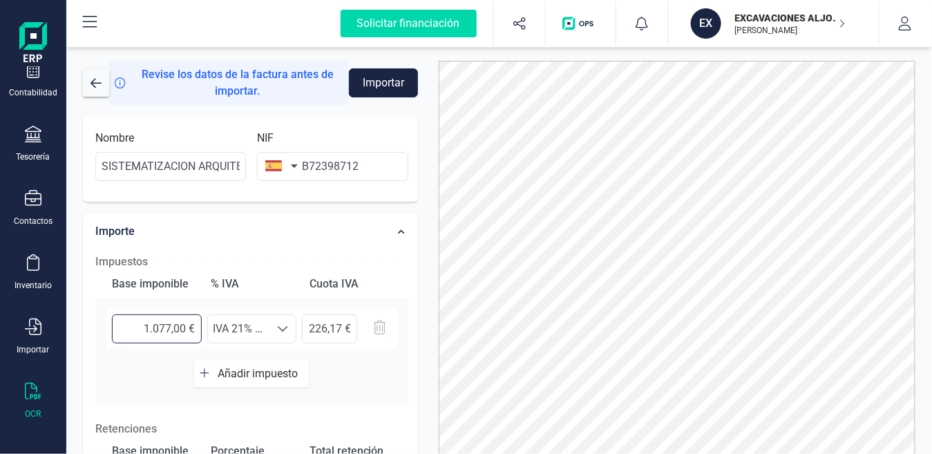
type input "1.077,10 €"
type input "226,19 €"
type input "1.077,12 €"
click at [245, 324] on span "IVA 21% (21%)" at bounding box center [239, 329] width 62 height 28
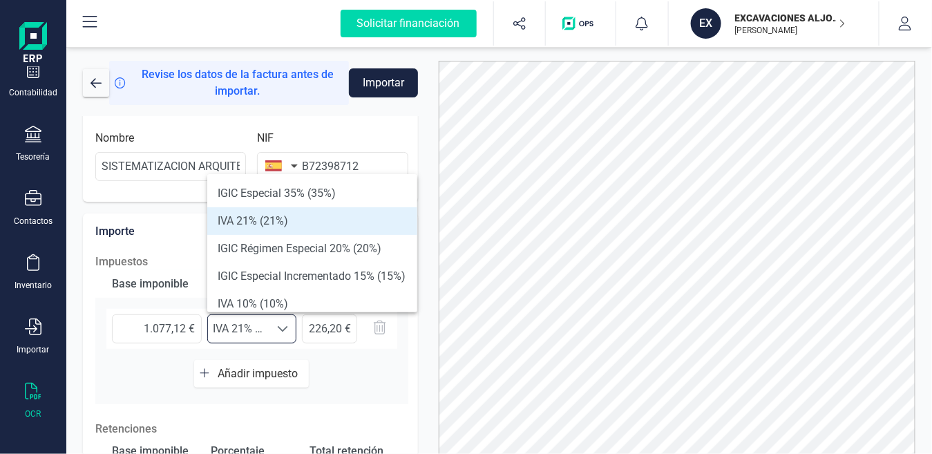
scroll to position [8, 59]
click at [269, 296] on li "IVA 10% (10%)" at bounding box center [312, 304] width 210 height 28
type input "107,71 €"
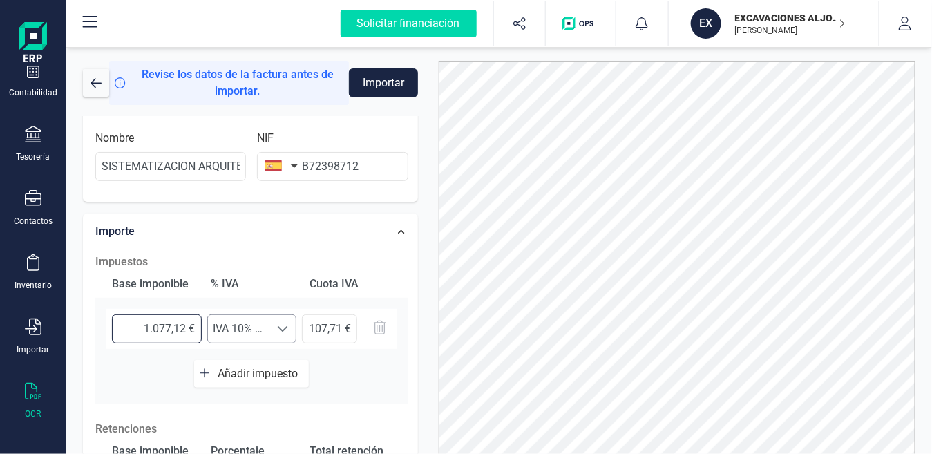
drag, startPoint x: 139, startPoint y: 332, endPoint x: 209, endPoint y: 324, distance: 70.9
click at [209, 324] on div "1.077,12 € Seleccione un % IVA 10% (10%) IVA 10% (10%) 107,71 €" at bounding box center [251, 329] width 291 height 40
type input "9,00 €"
type input "0,90 €"
type input "97,00 €"
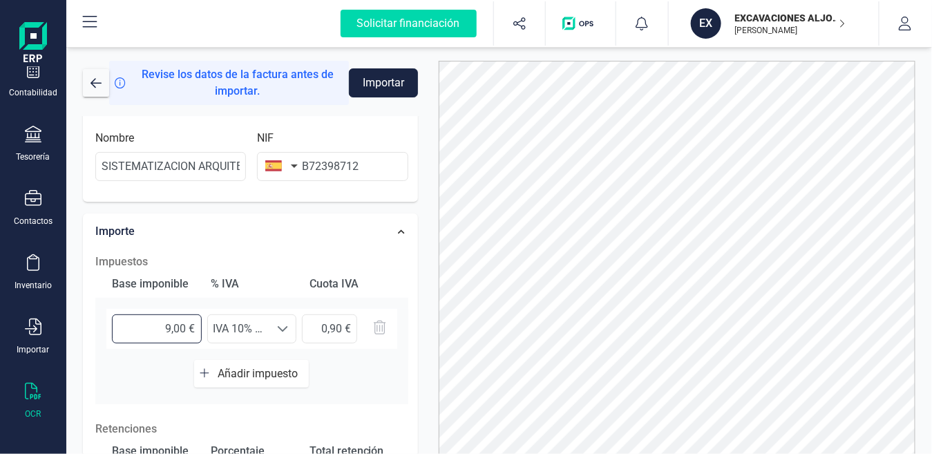
type input "9,70 €"
type input "979,00 €"
type input "97,90 €"
type input "979,20 €"
type input "97,92 €"
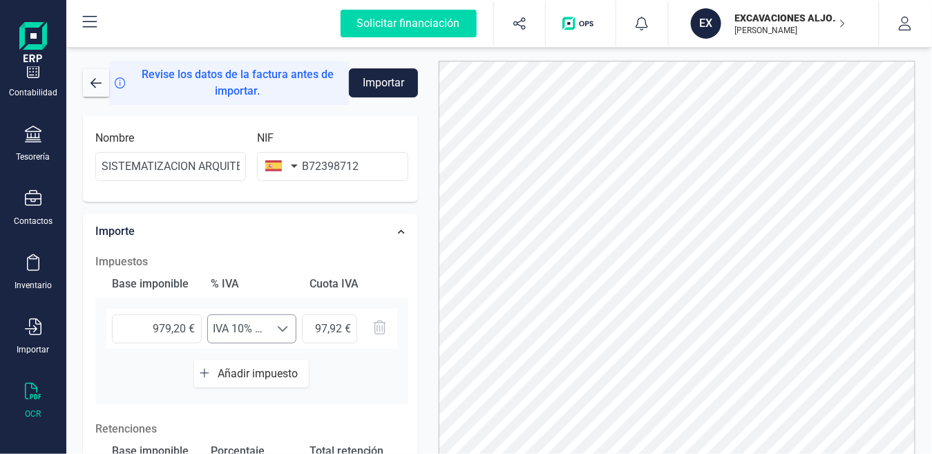
click at [234, 325] on span "IVA 10% (10%)" at bounding box center [239, 329] width 62 height 28
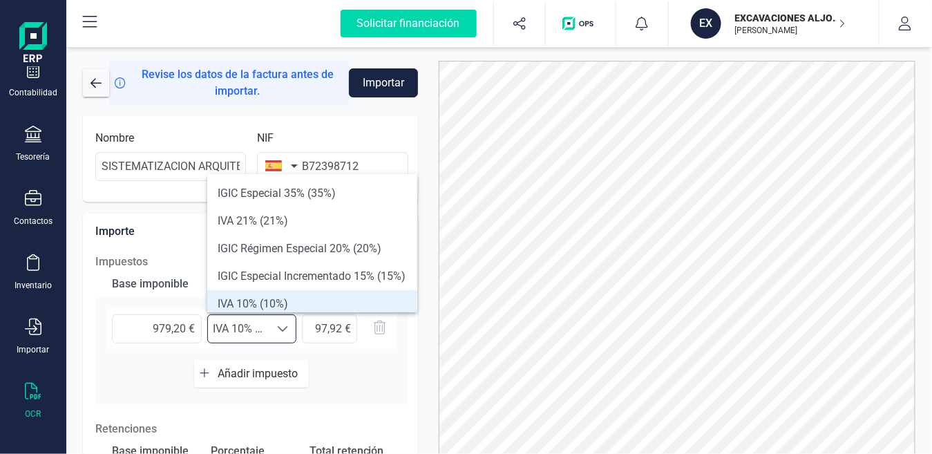
click at [179, 374] on div "Base imponible % IVA Cuota IVA 979,20 € Seleccione un % IVA 10% (10%) IVA 10% (…" at bounding box center [251, 337] width 313 height 134
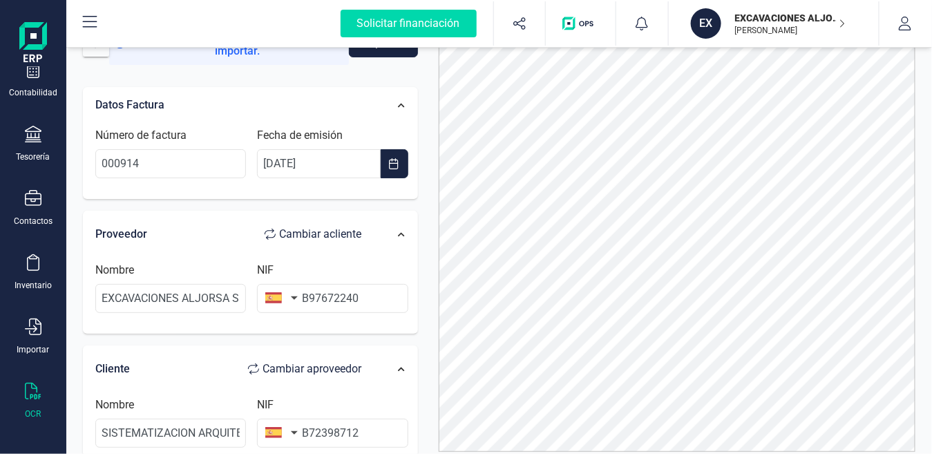
scroll to position [0, 0]
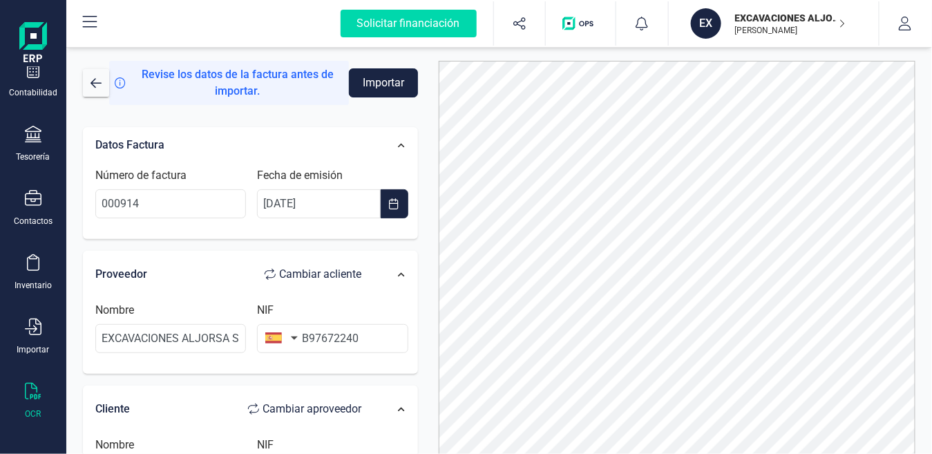
click at [378, 82] on button "Importar" at bounding box center [383, 82] width 68 height 29
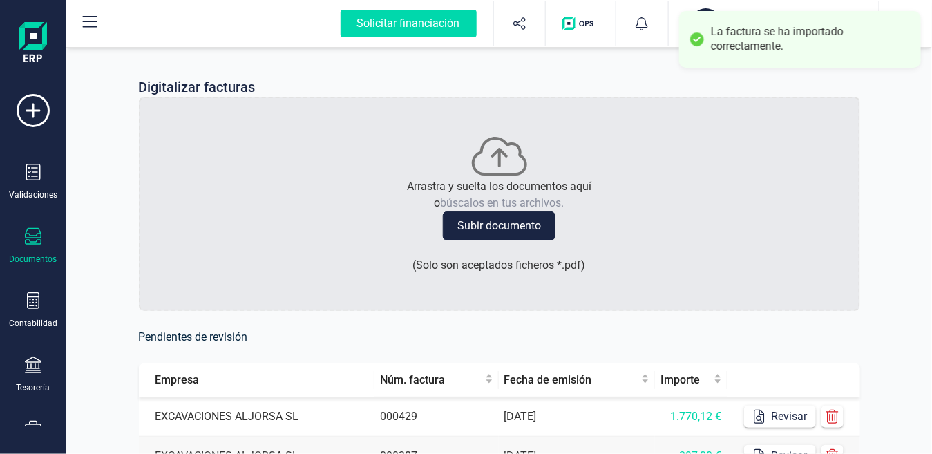
click at [35, 238] on icon at bounding box center [33, 236] width 17 height 17
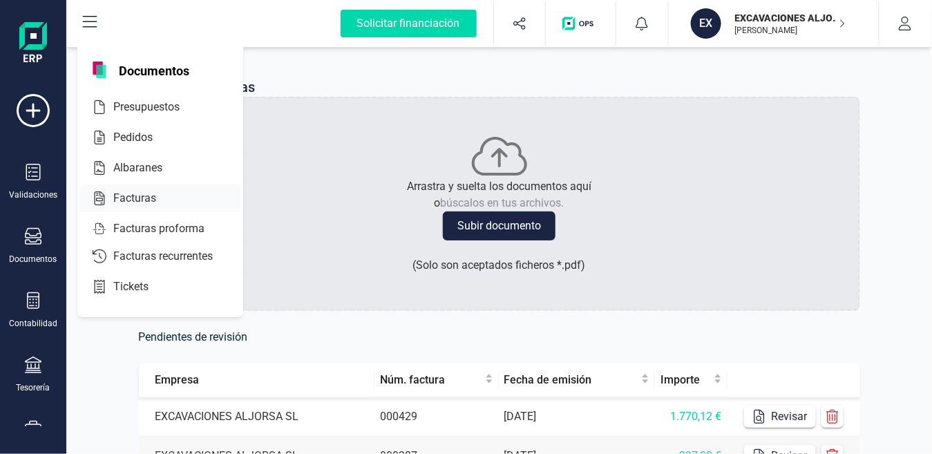
click at [137, 198] on span "Facturas" at bounding box center [144, 198] width 73 height 17
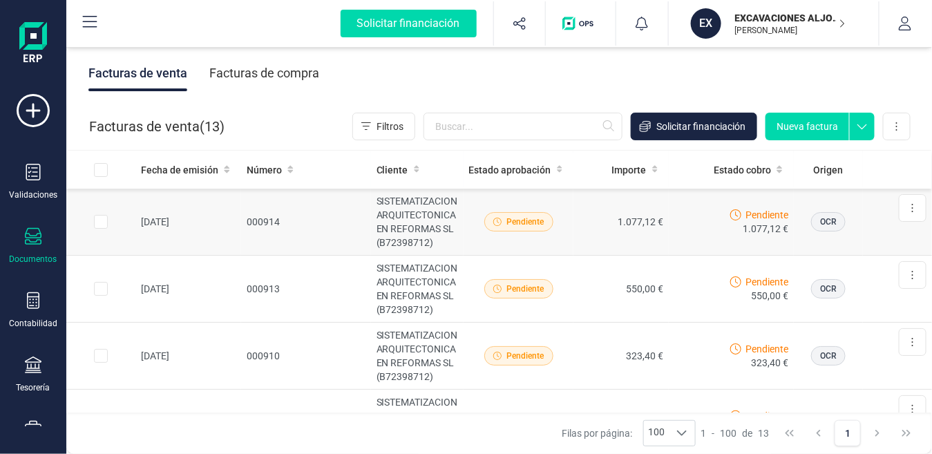
click at [640, 222] on td "1.077,12 €" at bounding box center [620, 222] width 95 height 67
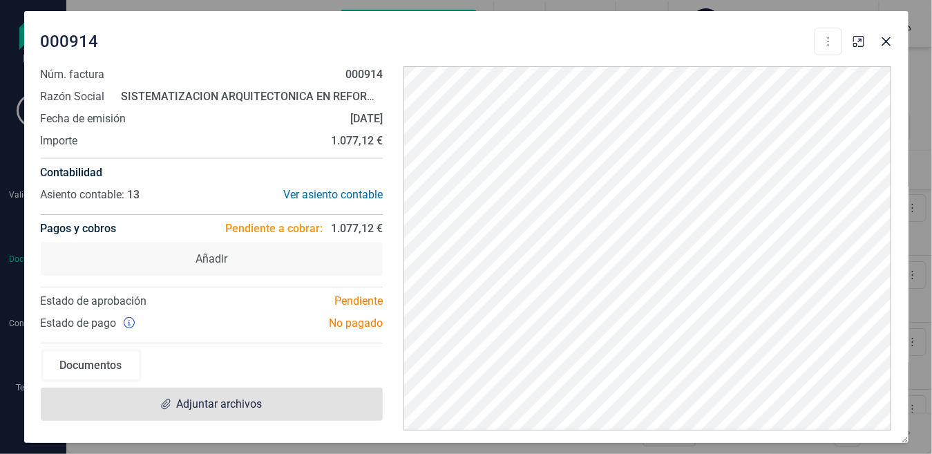
click at [229, 403] on span "Adjuntar archivos" at bounding box center [219, 404] width 86 height 17
